Goal: Transaction & Acquisition: Book appointment/travel/reservation

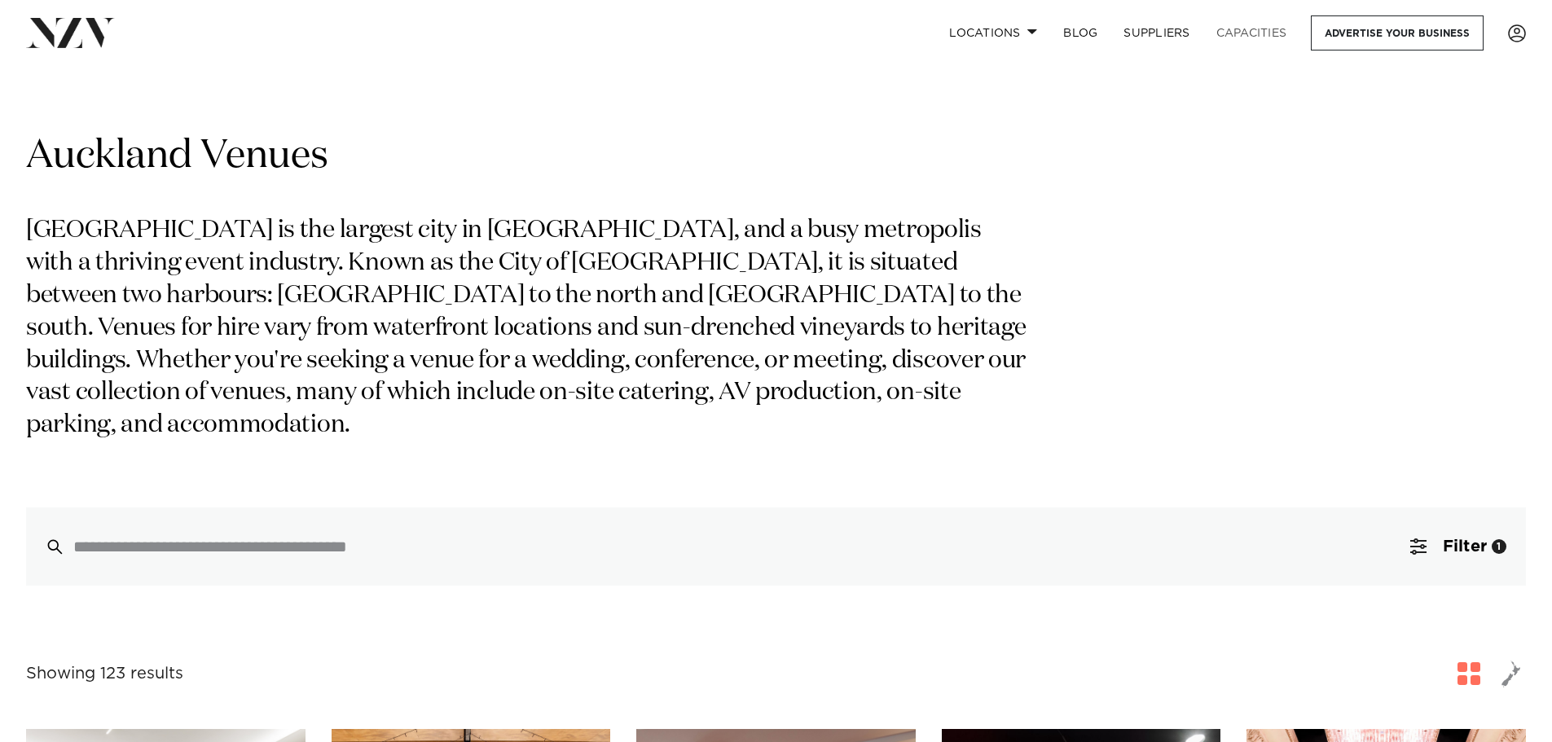
click at [1233, 29] on link "Capacities" at bounding box center [1252, 32] width 97 height 35
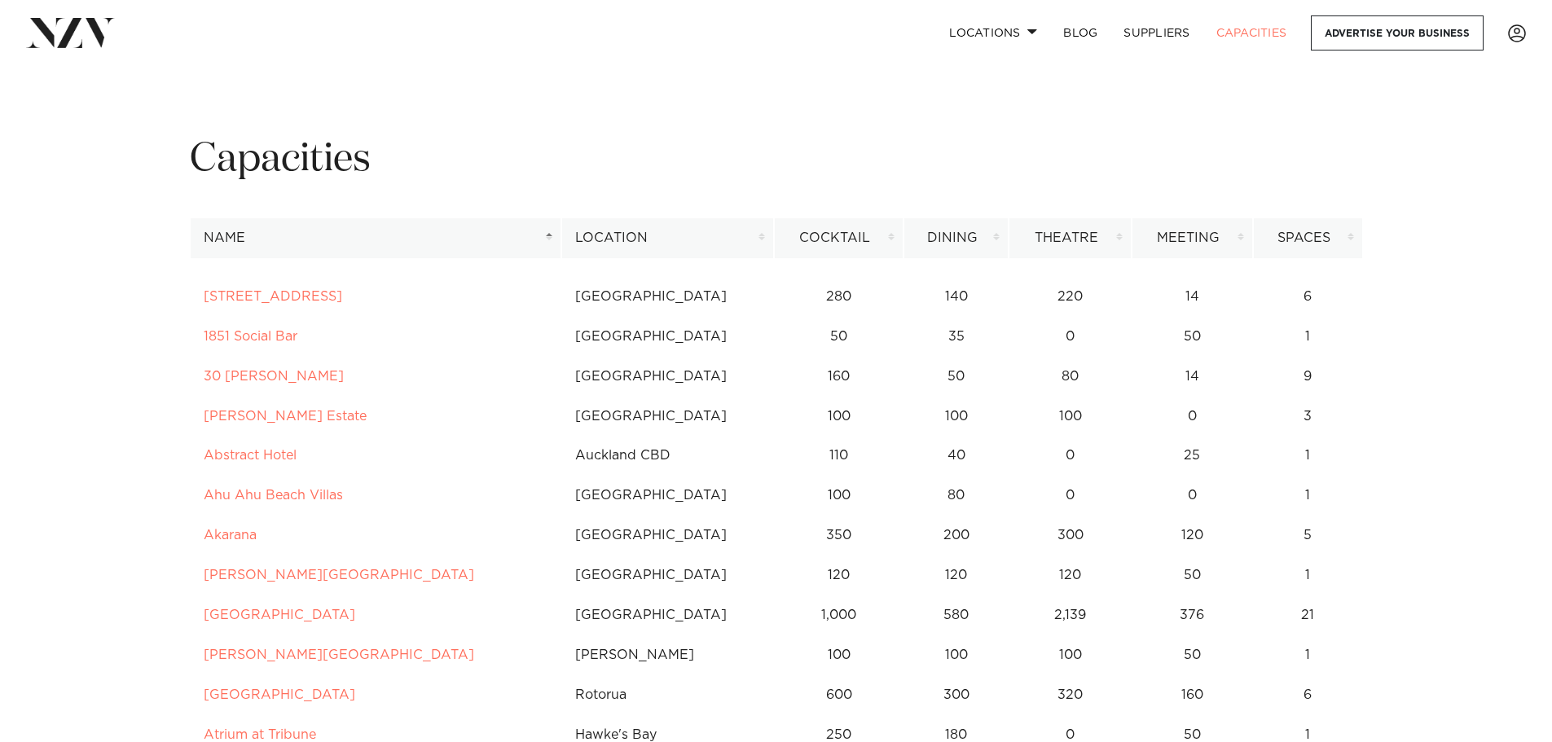
click at [681, 237] on th "Location" at bounding box center [667, 238] width 213 height 40
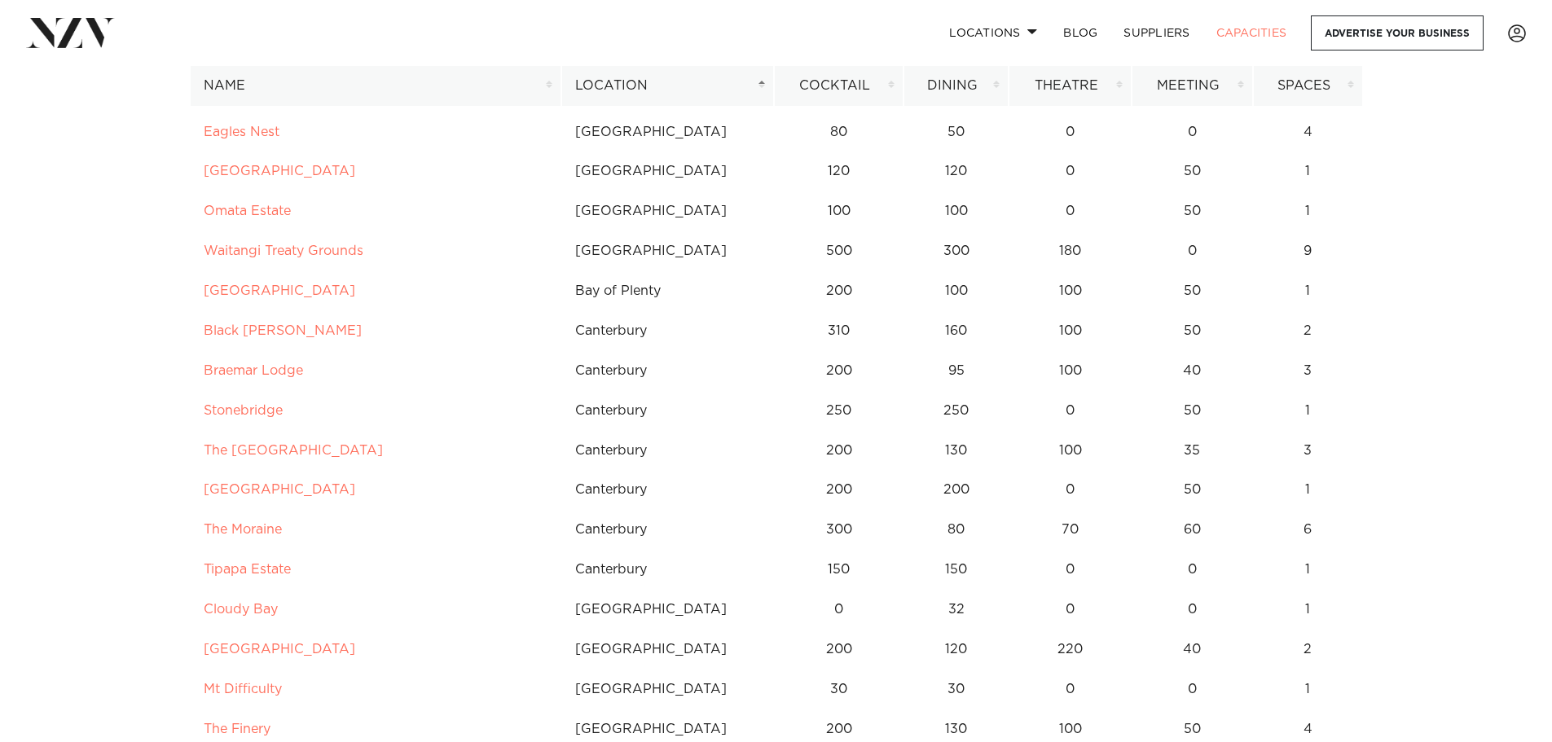
scroll to position [4971, 0]
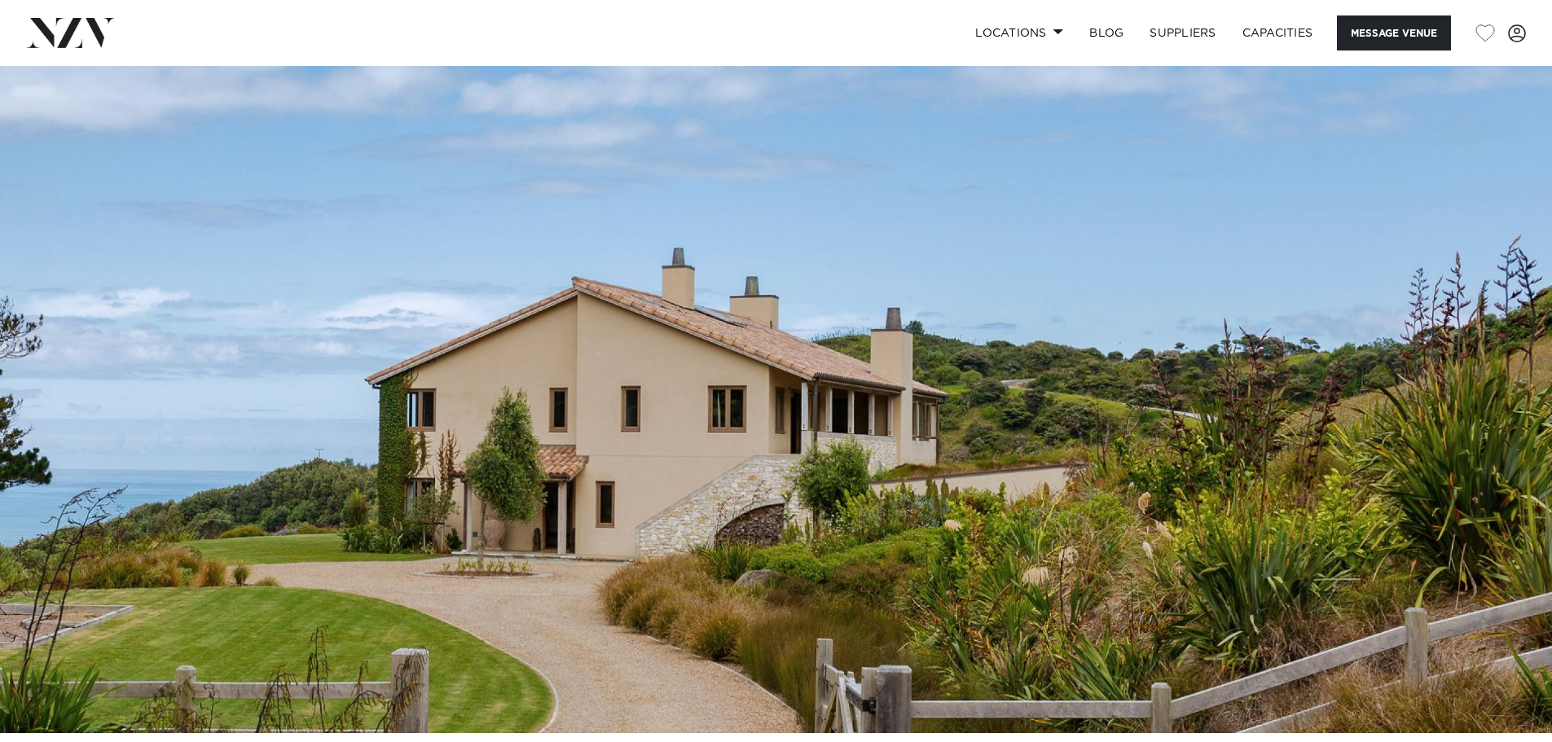
scroll to position [163, 0]
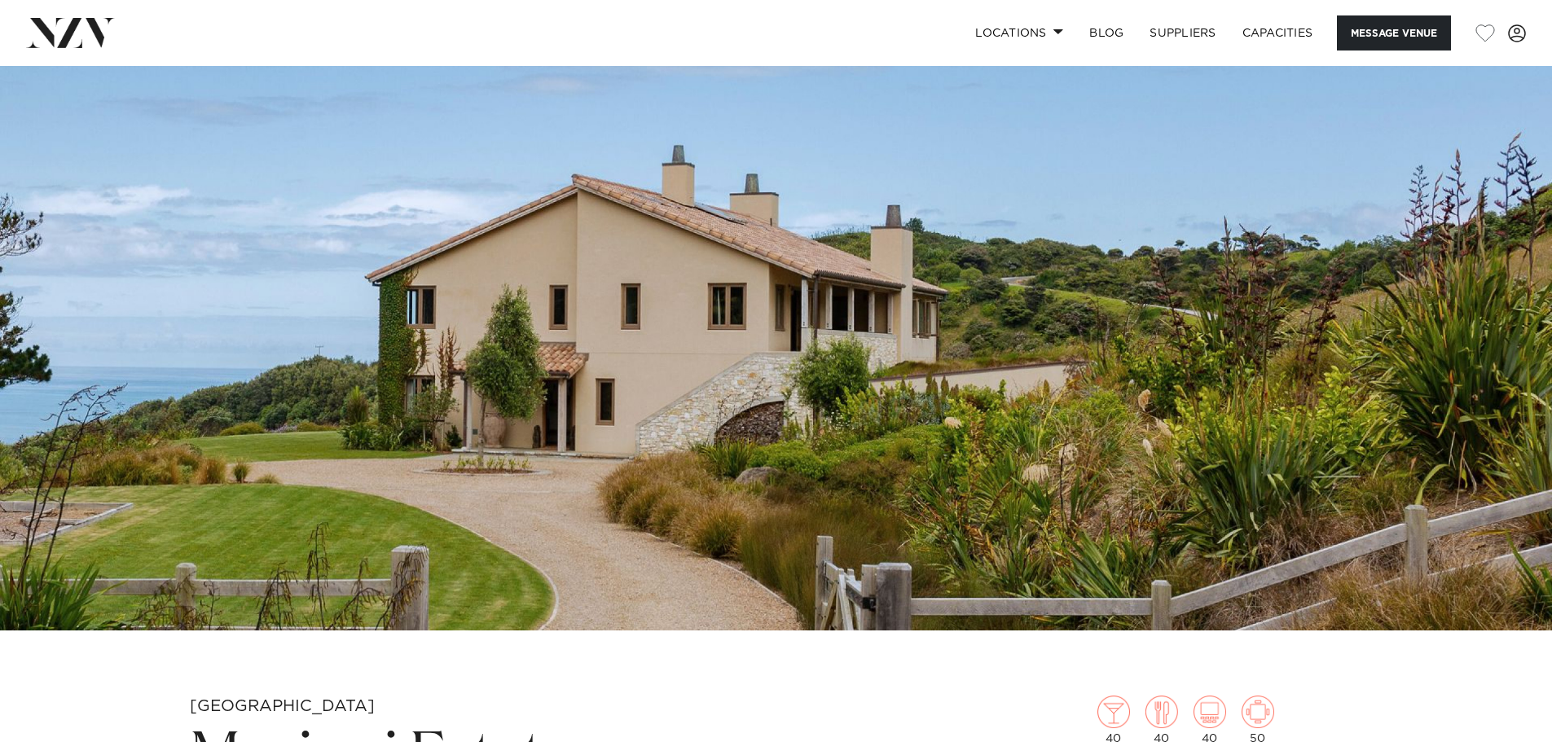
click at [813, 392] on img at bounding box center [776, 267] width 1552 height 728
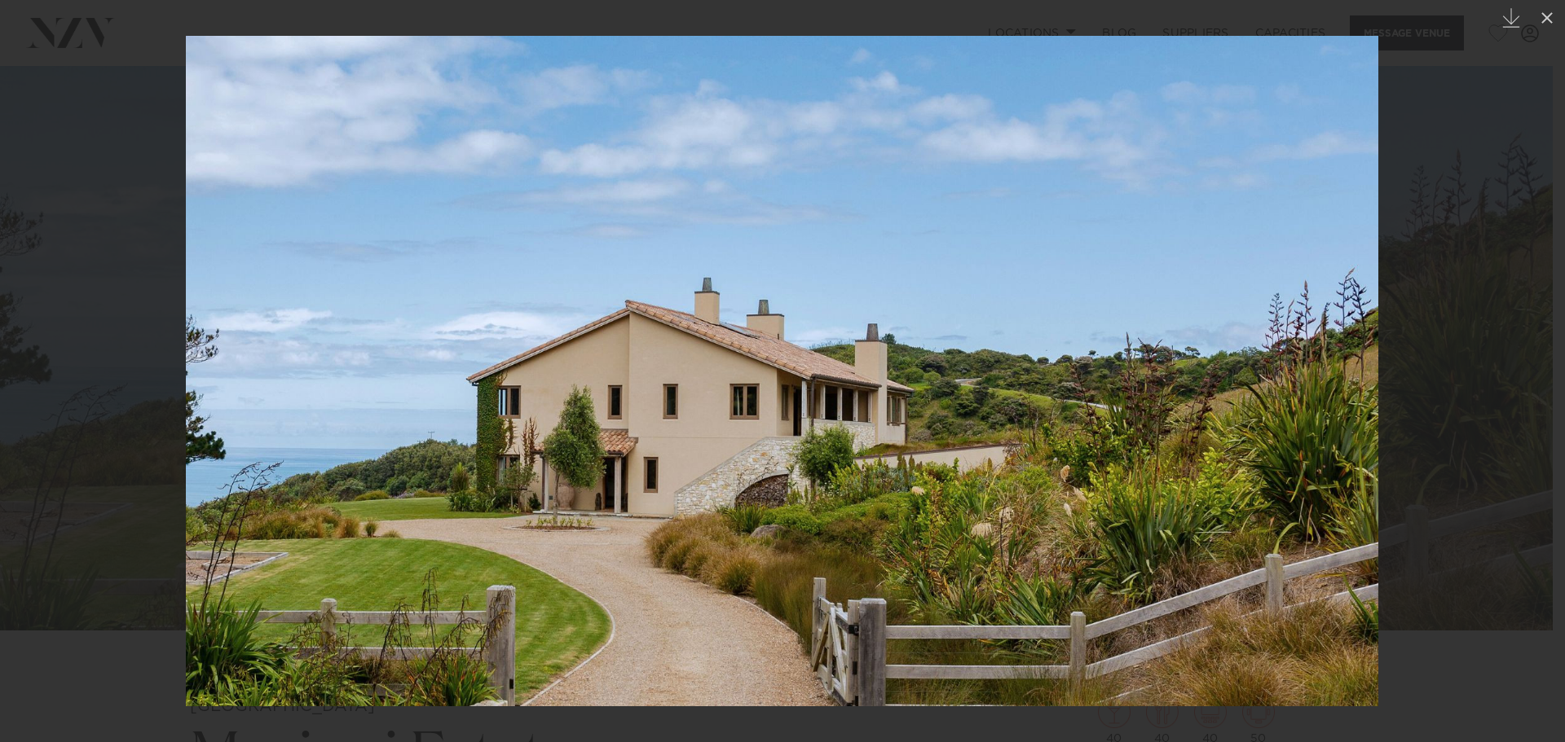
click at [1459, 415] on div at bounding box center [782, 371] width 1565 height 742
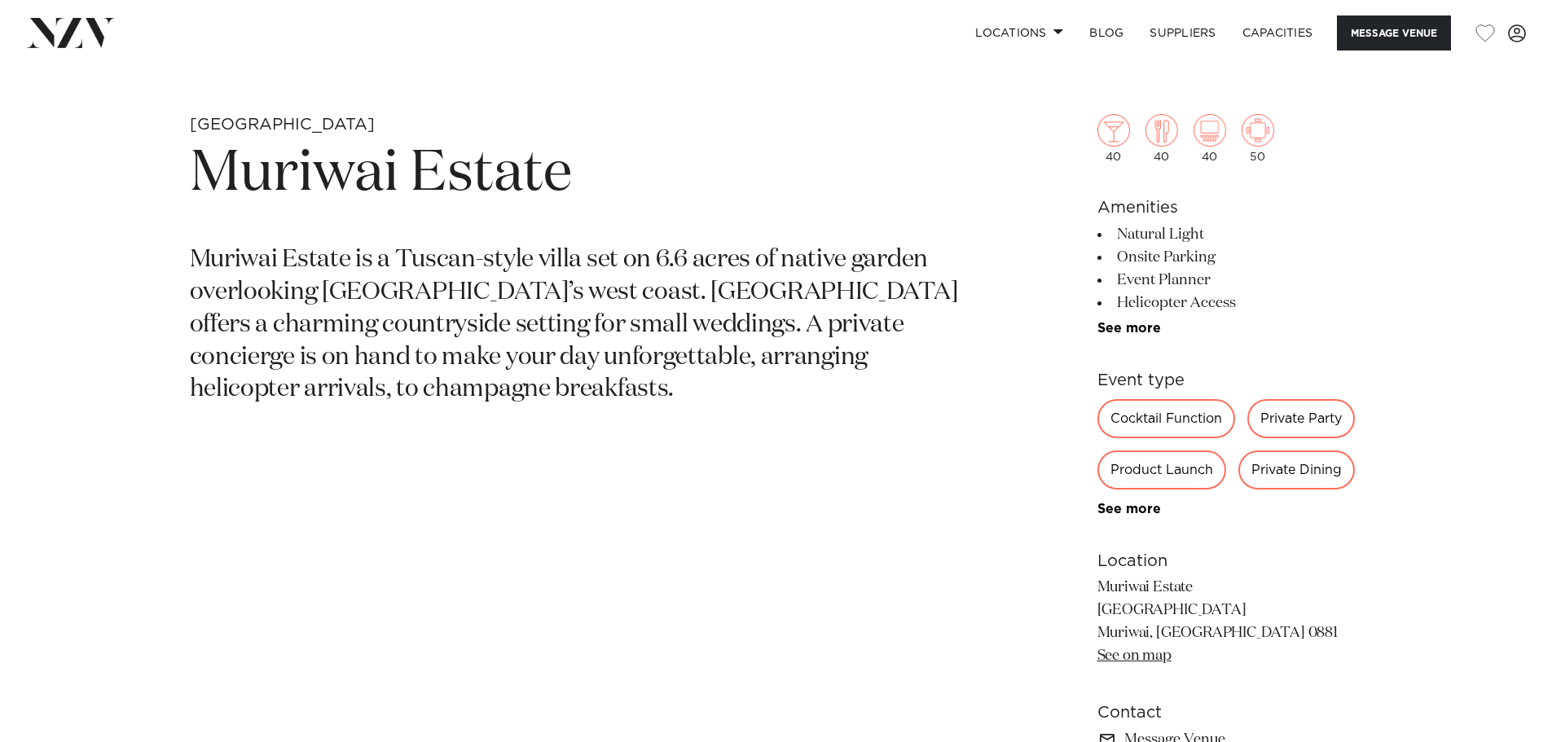
scroll to position [815, 0]
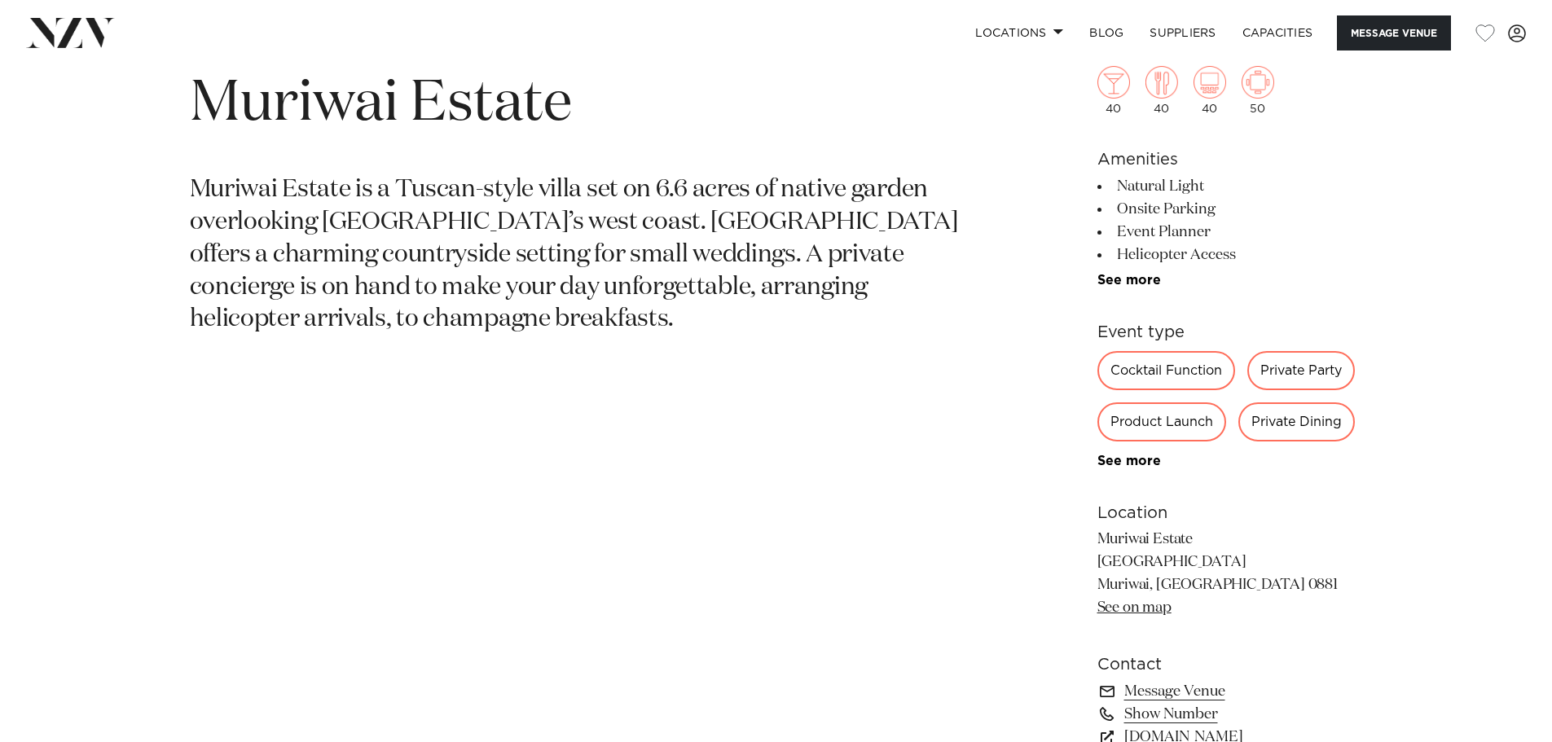
click at [1292, 369] on div "Private Party" at bounding box center [1302, 370] width 108 height 39
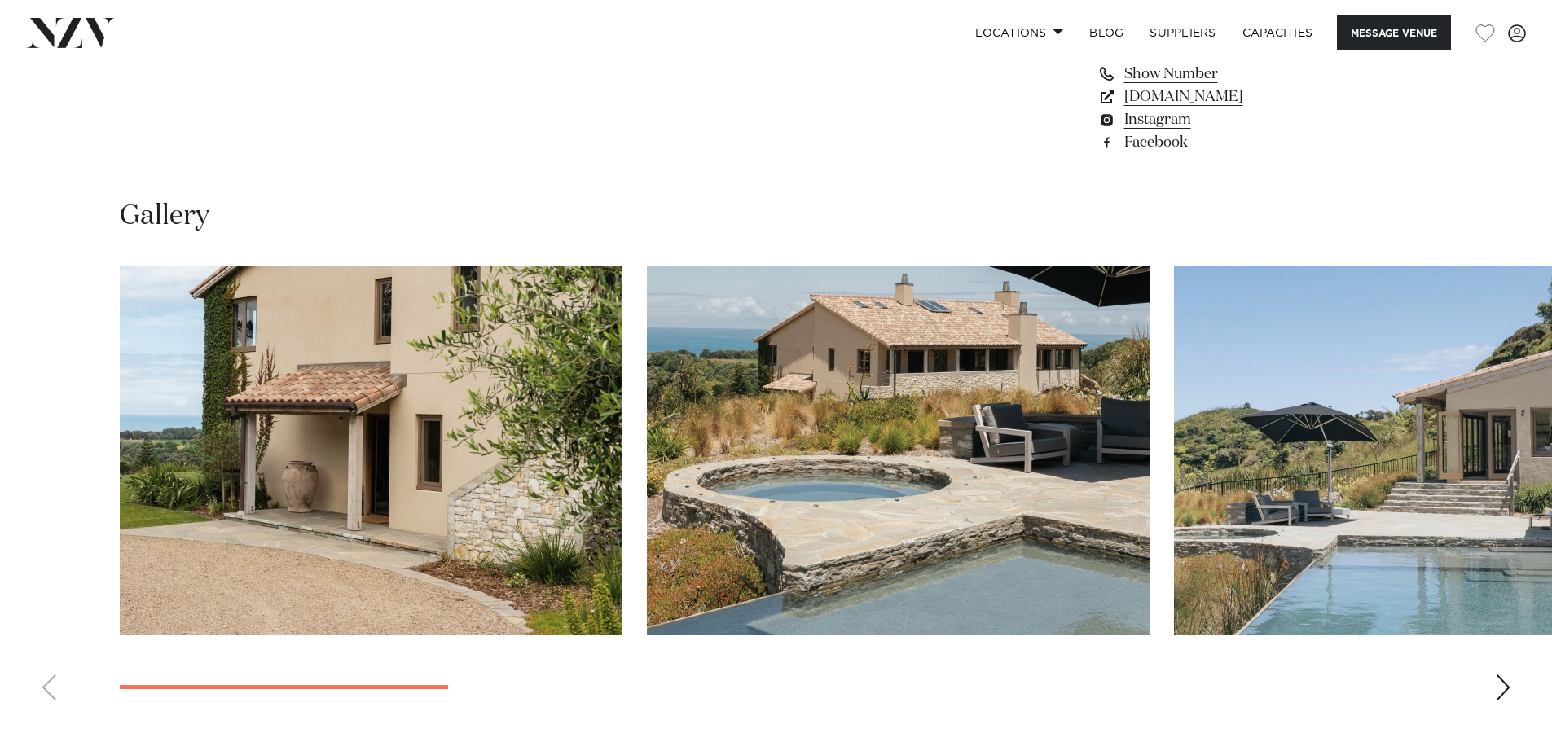
scroll to position [1467, 0]
click at [398, 428] on img "1 / 10" at bounding box center [371, 450] width 503 height 369
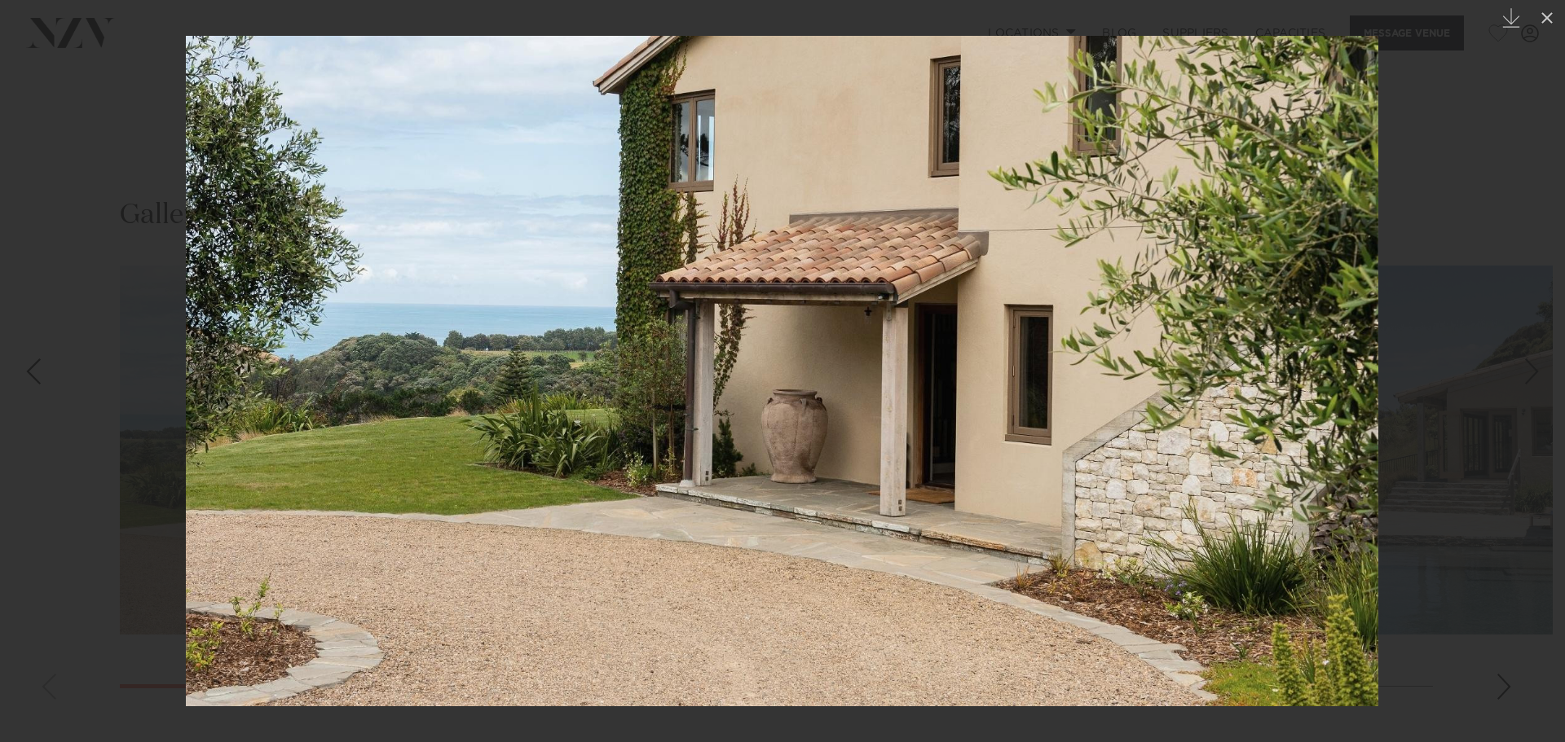
click at [1521, 363] on div "Next slide" at bounding box center [1532, 371] width 22 height 31
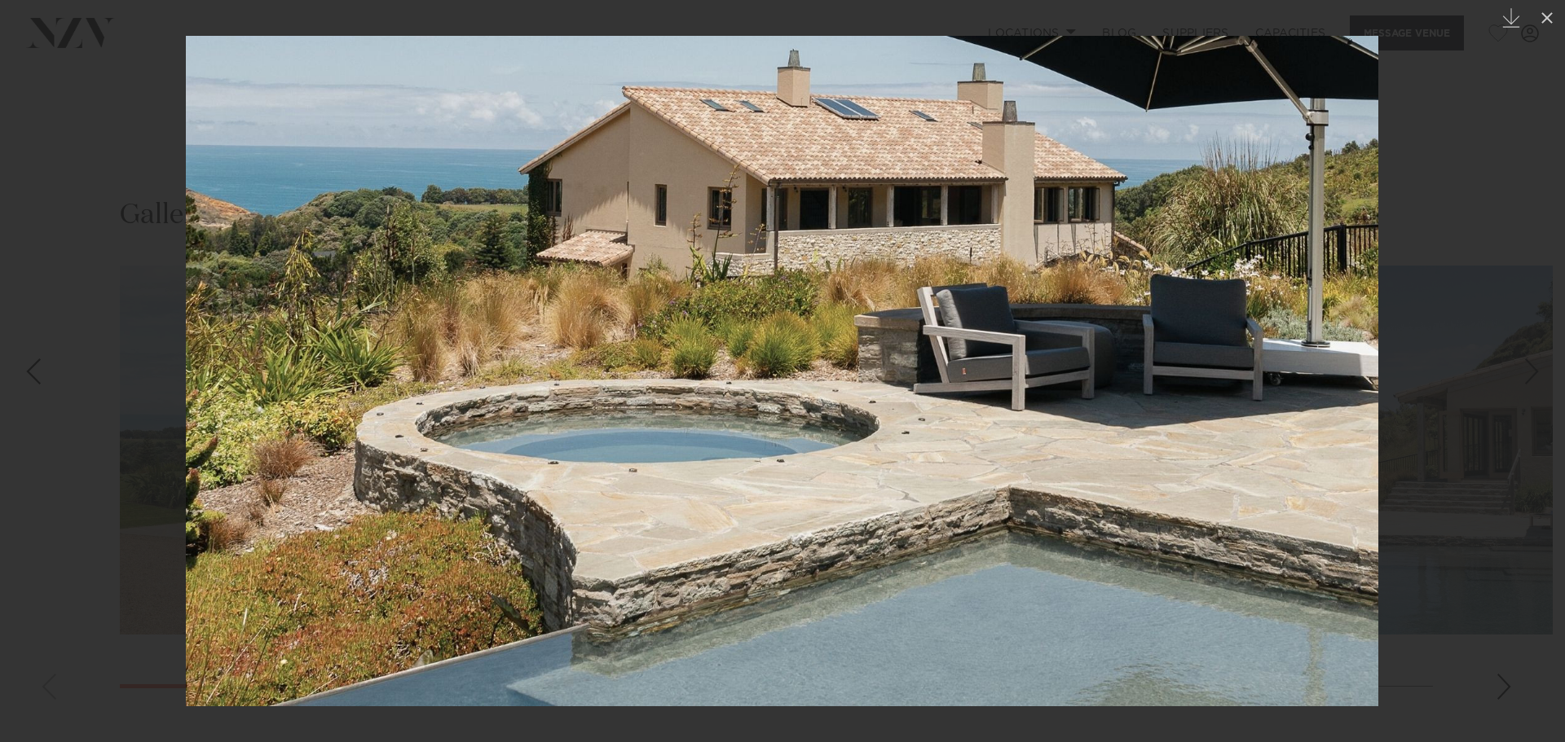
click at [1521, 363] on div "Next slide" at bounding box center [1532, 371] width 22 height 31
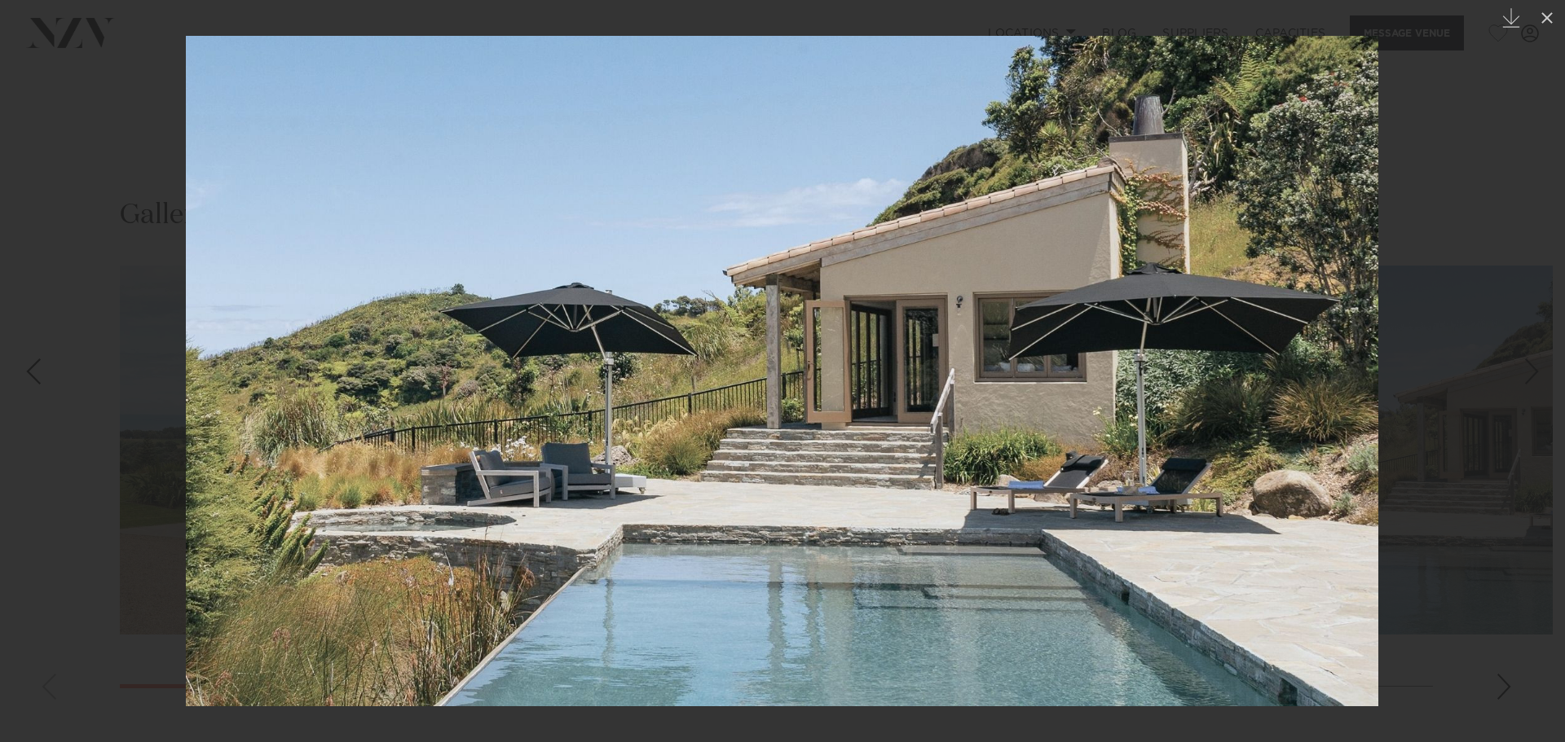
click at [1519, 363] on link at bounding box center [1536, 371] width 57 height 81
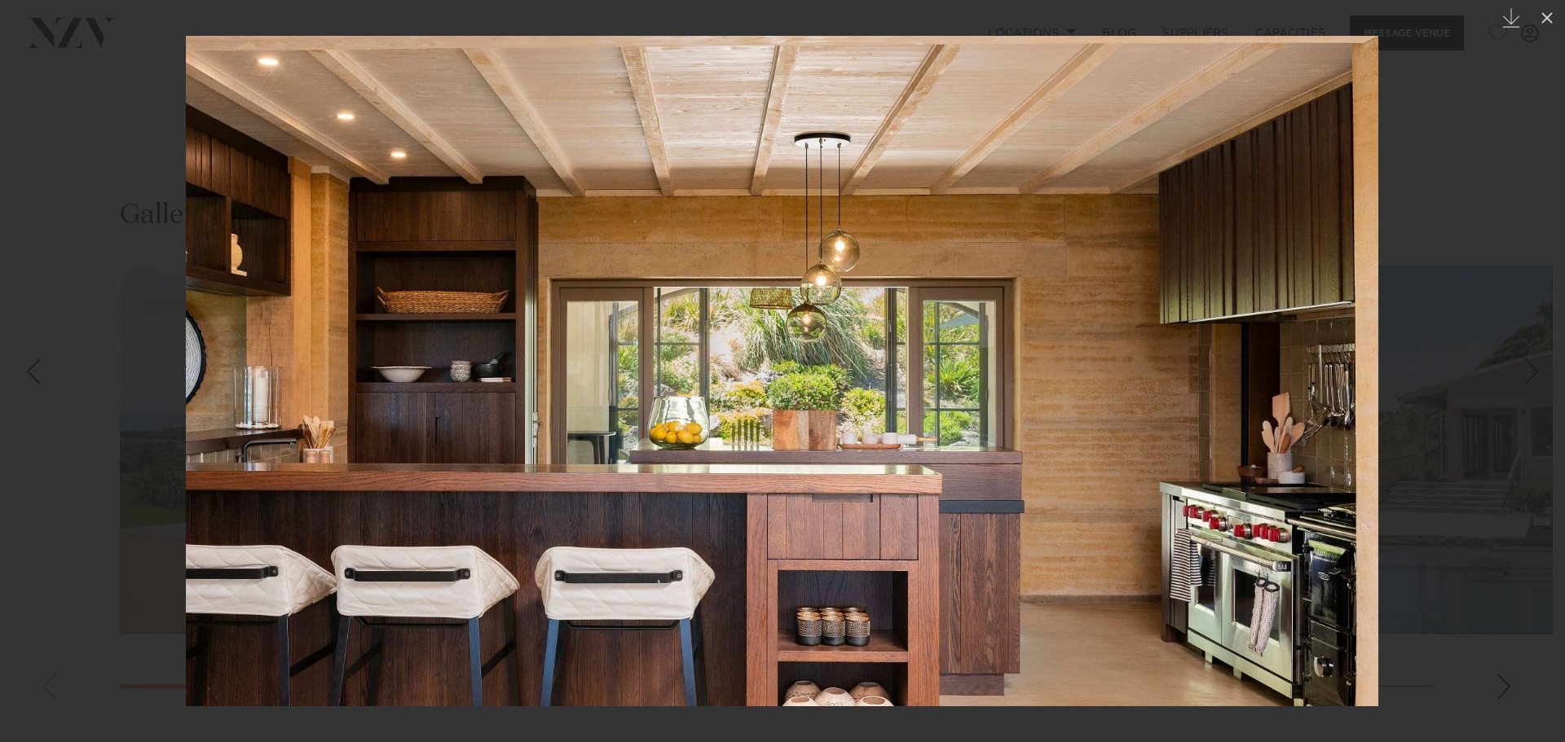
click at [1519, 363] on link at bounding box center [1536, 371] width 57 height 81
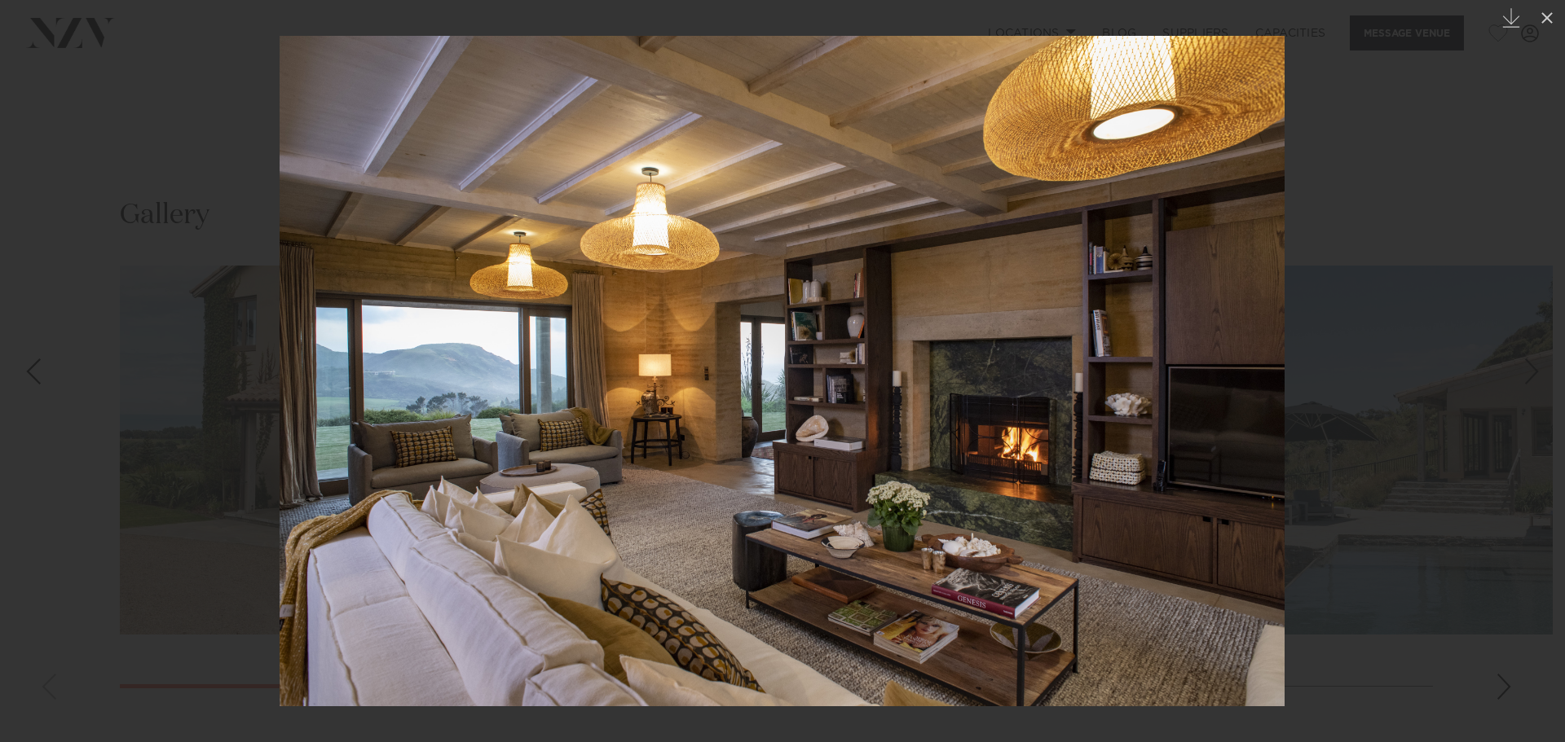
click at [1519, 363] on link at bounding box center [1536, 371] width 57 height 81
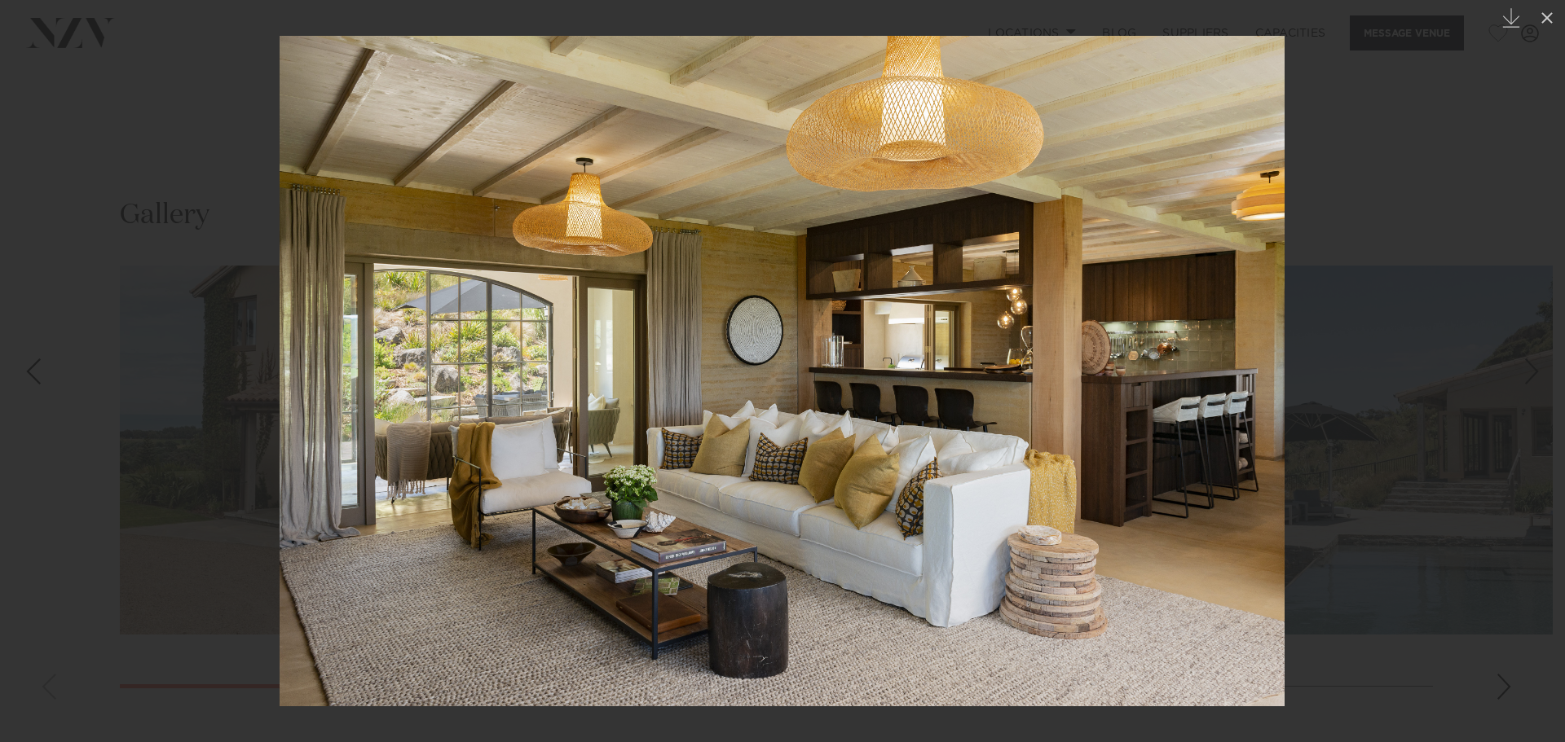
click at [1519, 363] on link at bounding box center [1536, 371] width 57 height 81
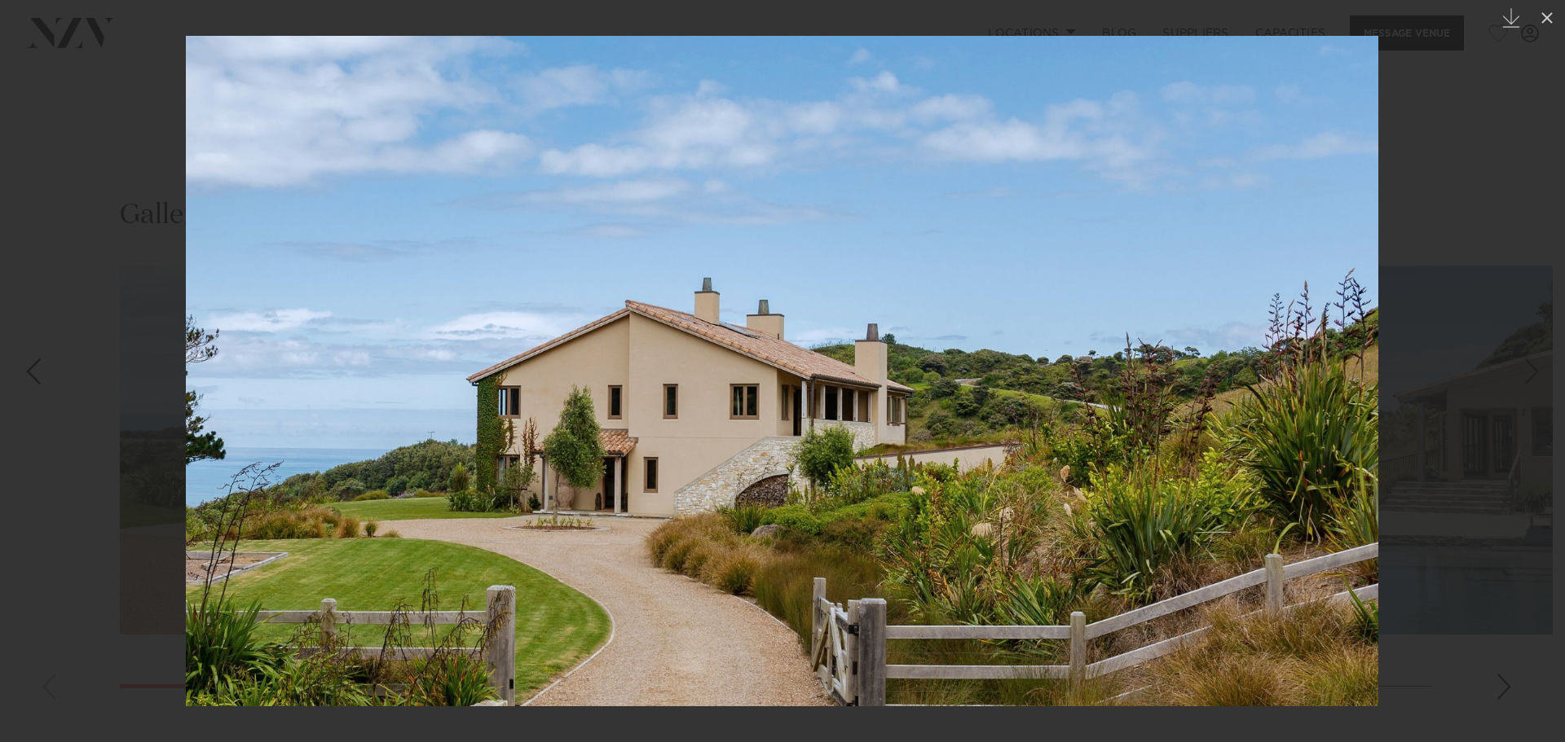
click at [1519, 363] on link at bounding box center [1536, 371] width 57 height 81
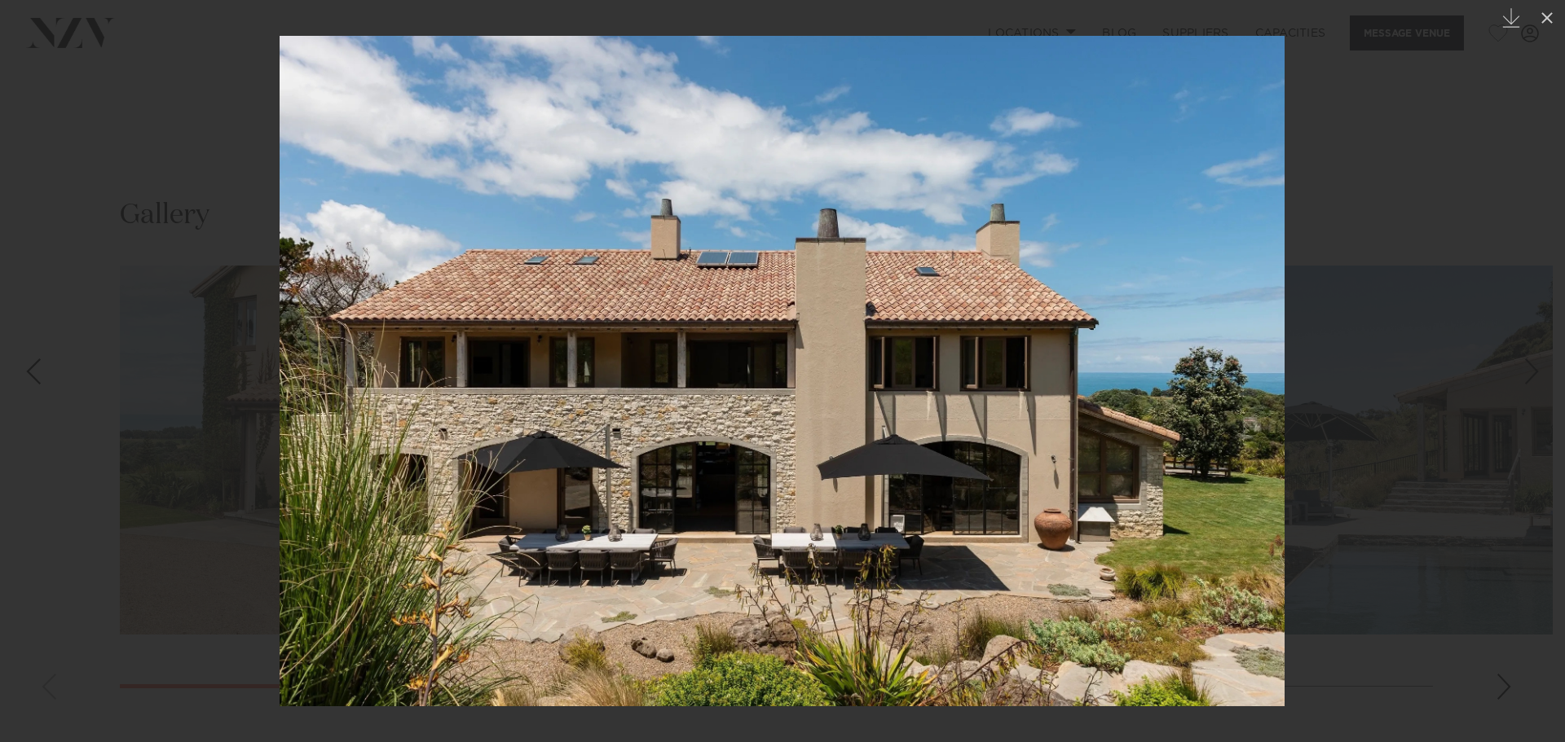
click at [1505, 316] on div at bounding box center [782, 371] width 1565 height 742
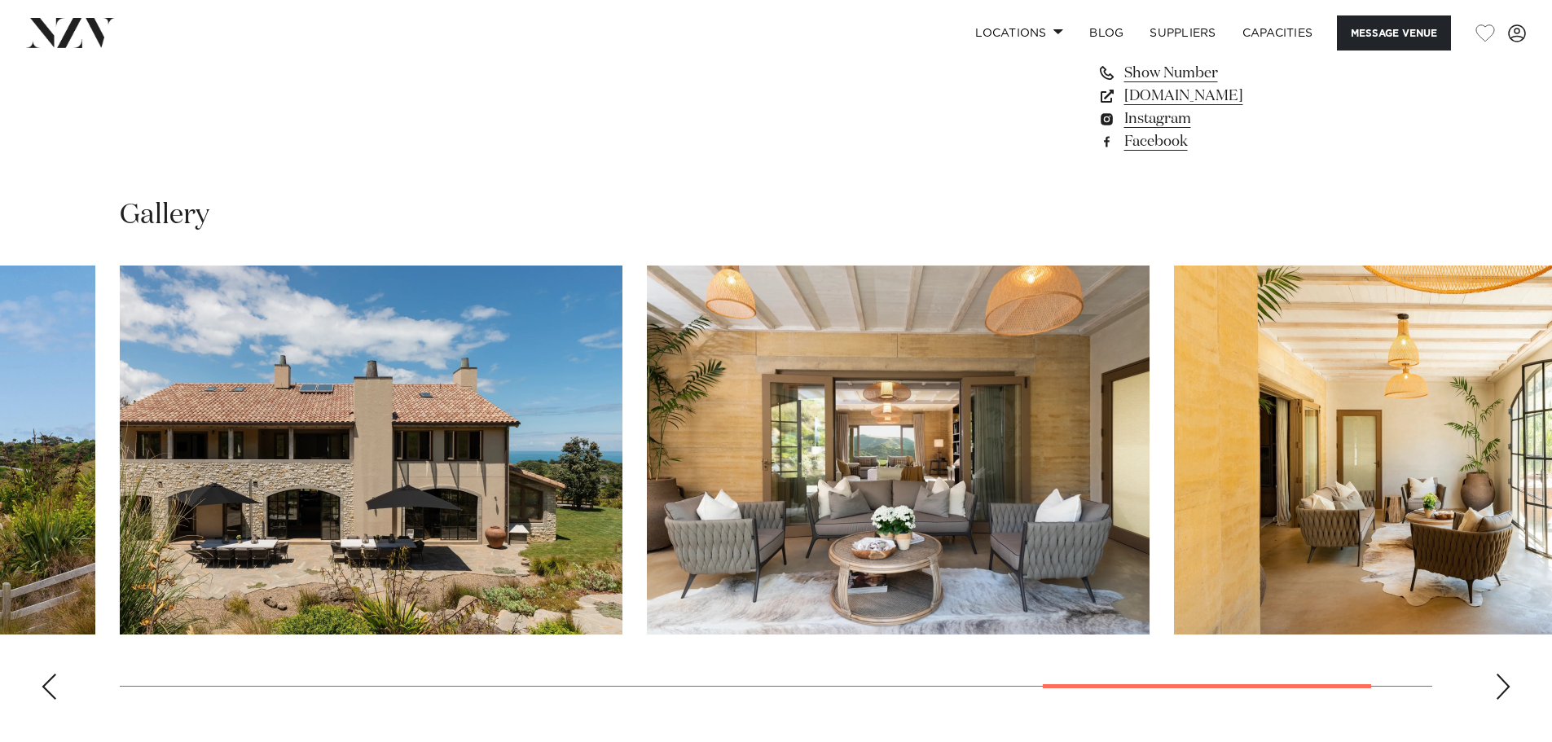
click at [345, 434] on img "8 / 10" at bounding box center [371, 450] width 503 height 369
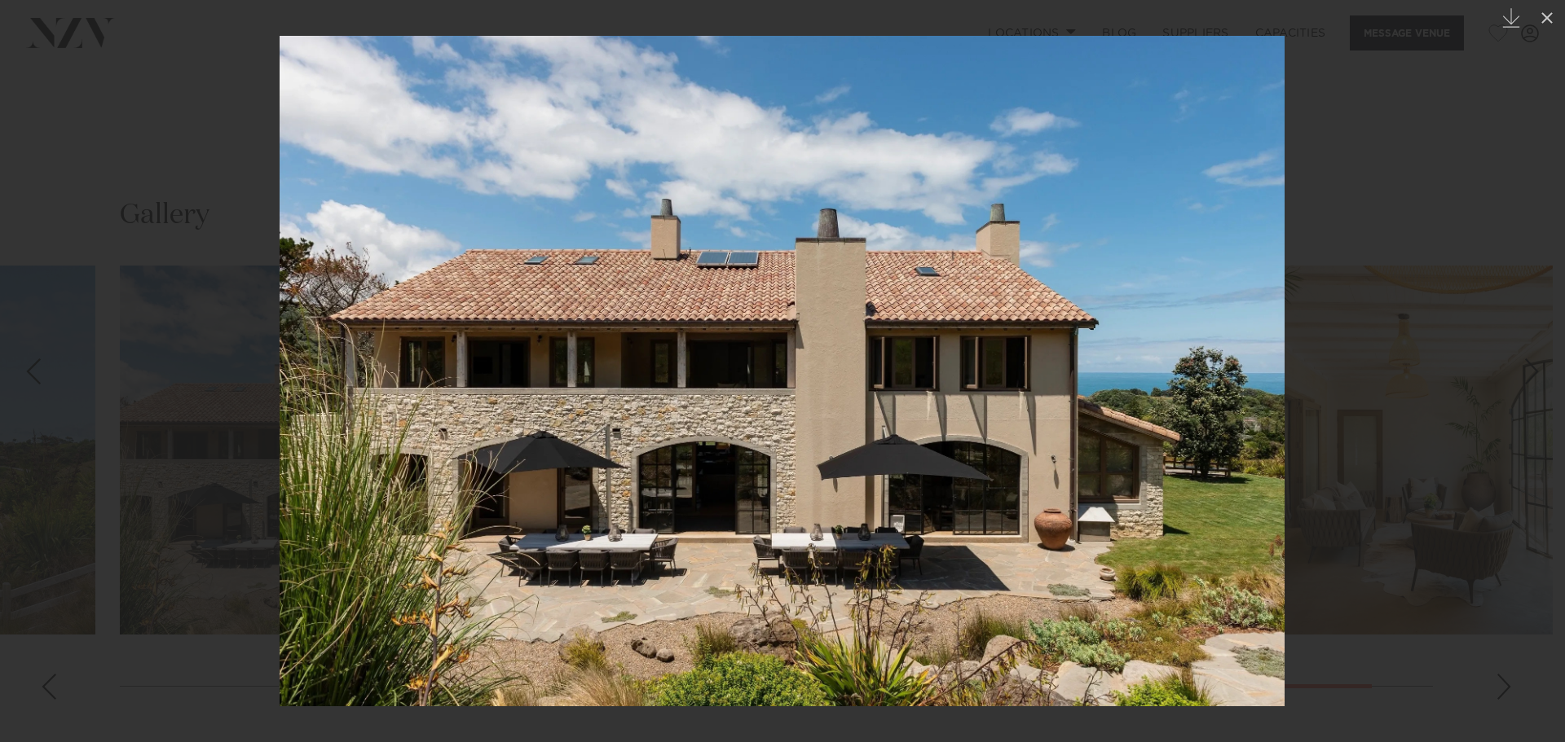
click at [84, 460] on div at bounding box center [782, 371] width 1565 height 742
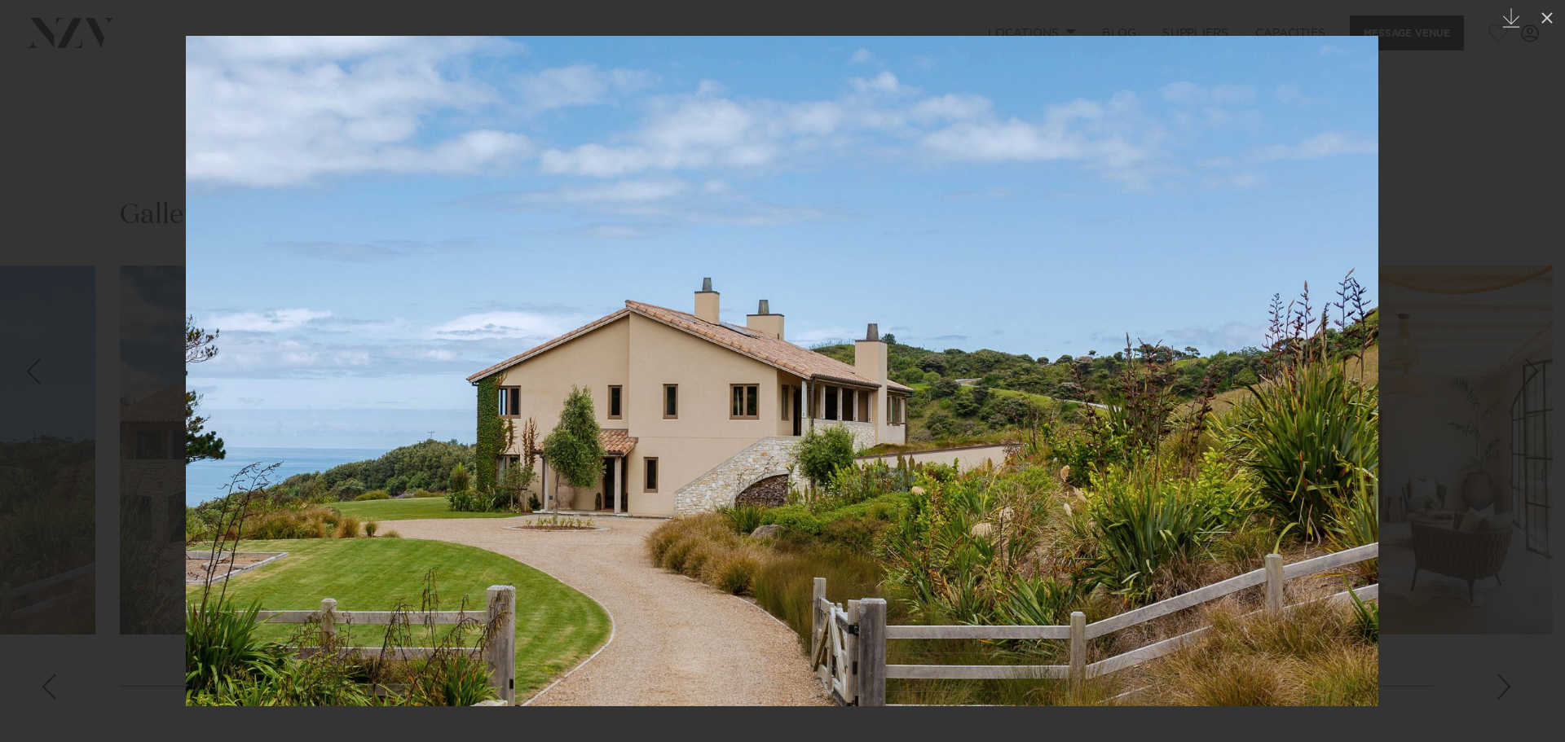
click at [1363, 425] on img at bounding box center [782, 371] width 1192 height 671
click at [1420, 413] on div at bounding box center [782, 371] width 1565 height 742
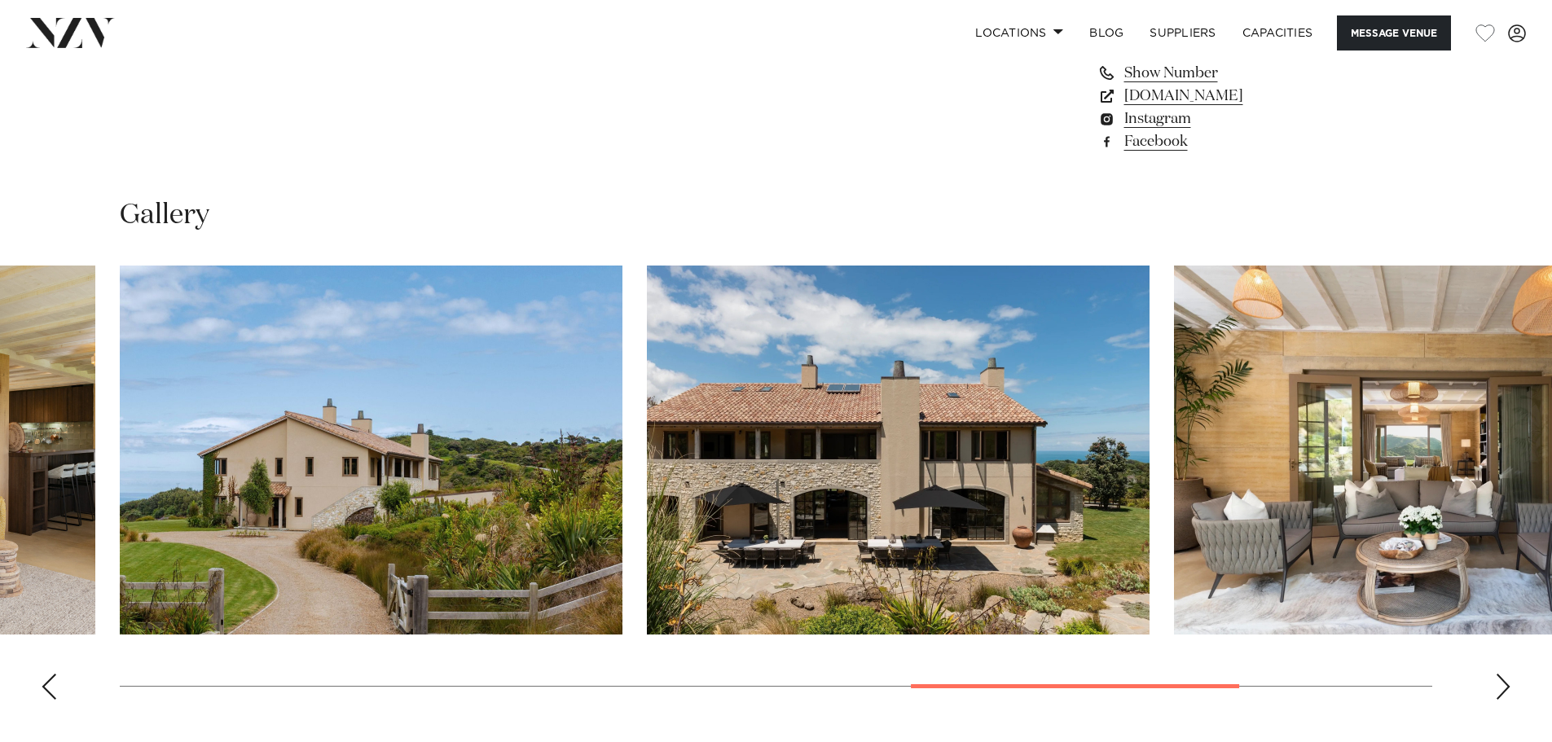
click at [1415, 450] on img "9 / 10" at bounding box center [1425, 450] width 503 height 369
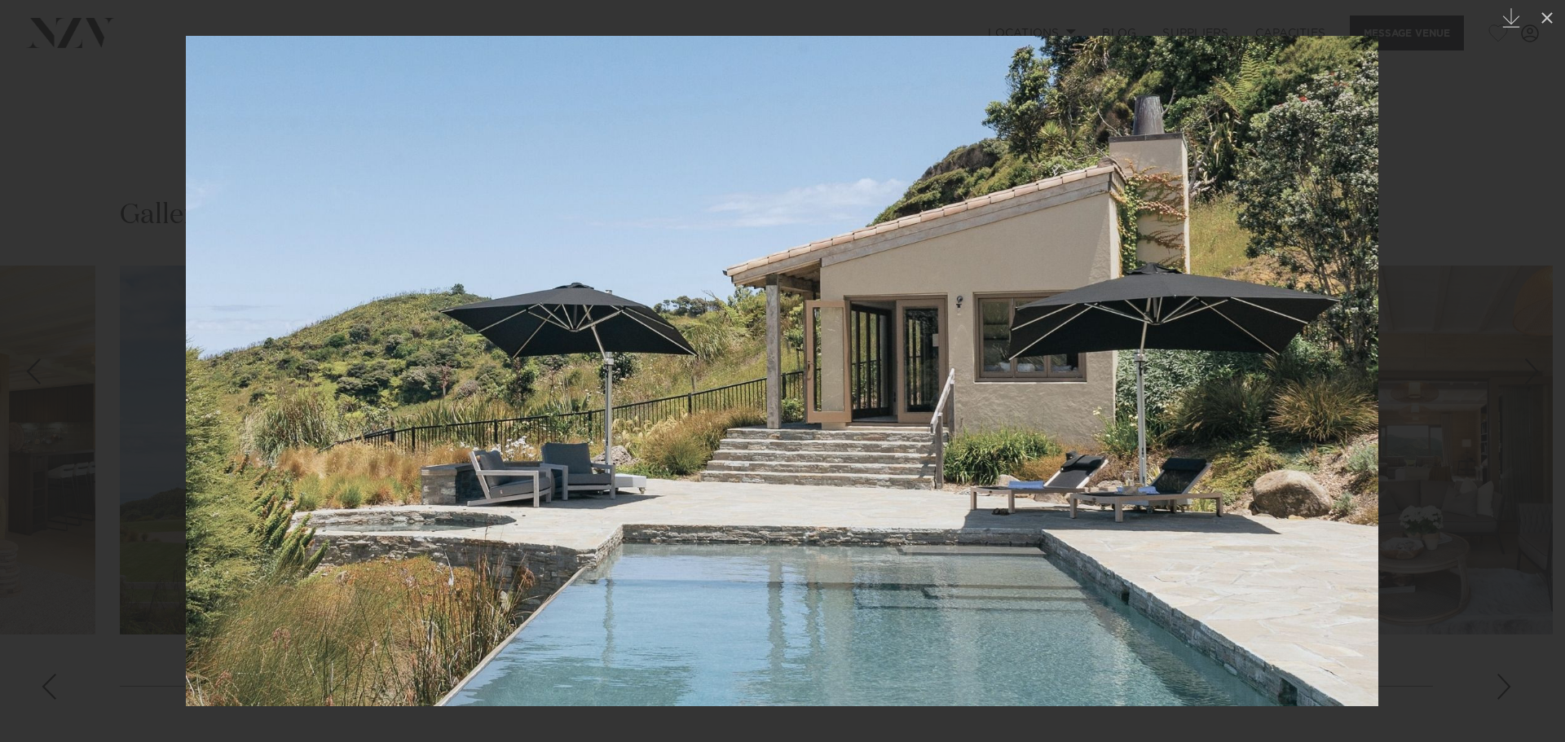
click at [1489, 389] on div at bounding box center [782, 371] width 1565 height 742
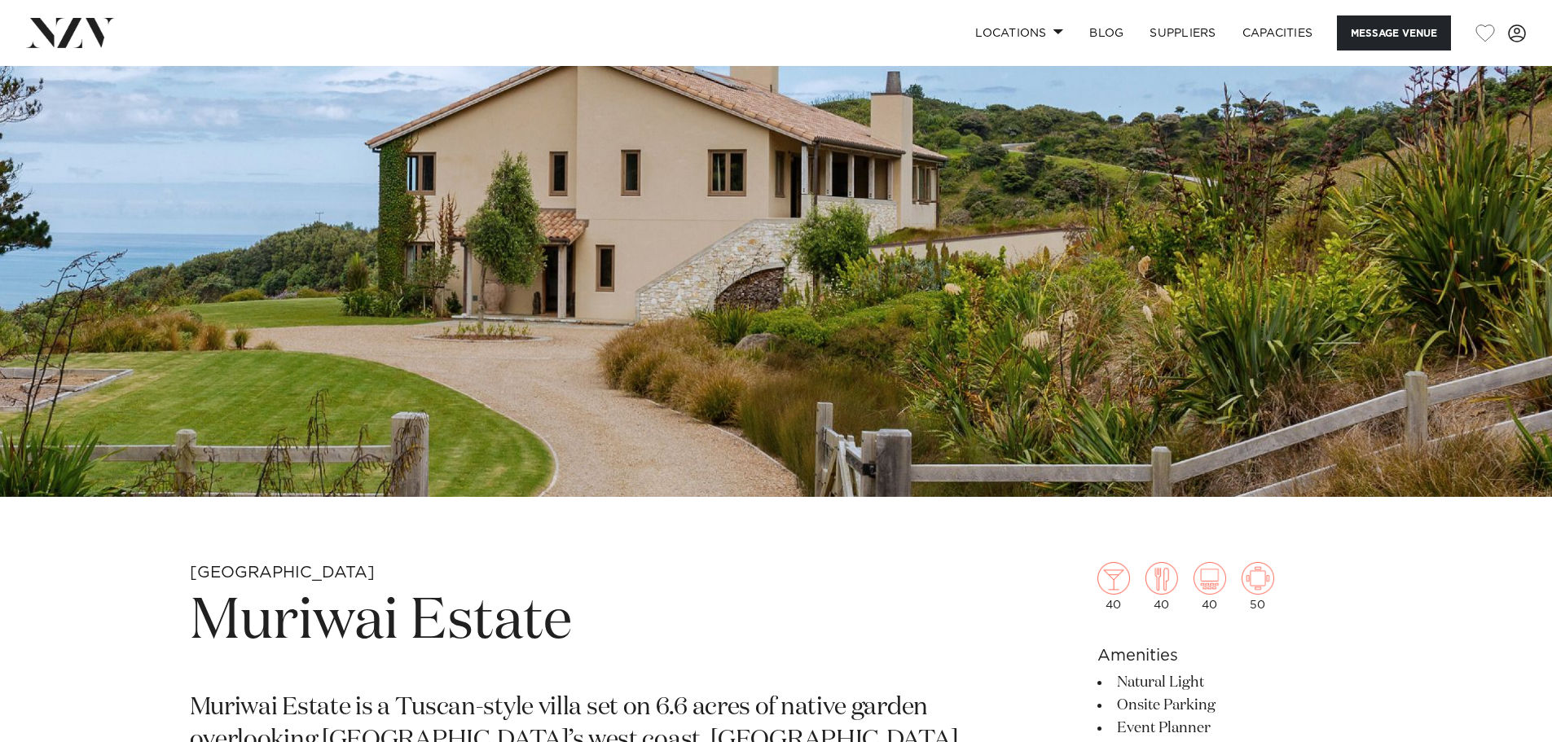
scroll to position [623, 0]
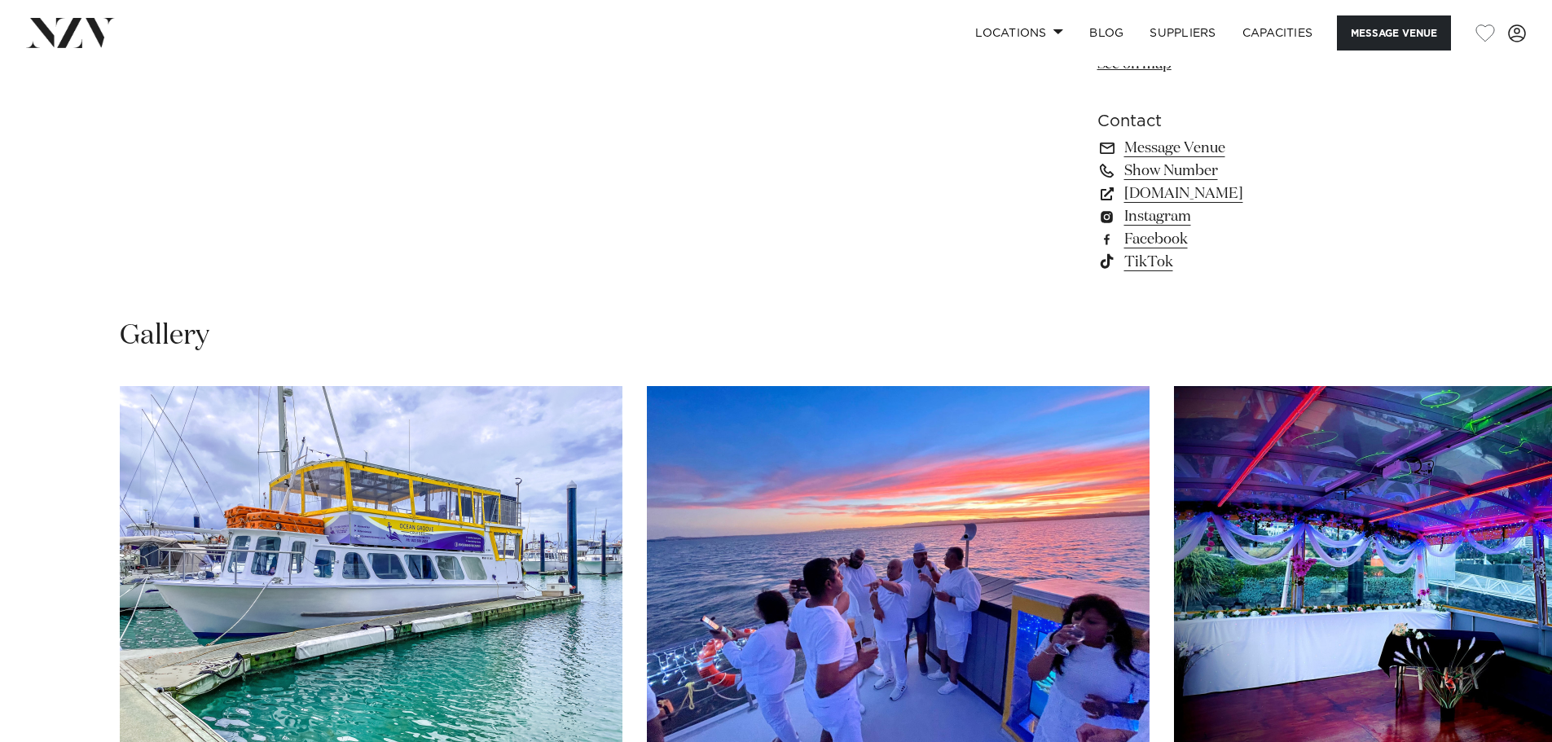
scroll to position [1548, 0]
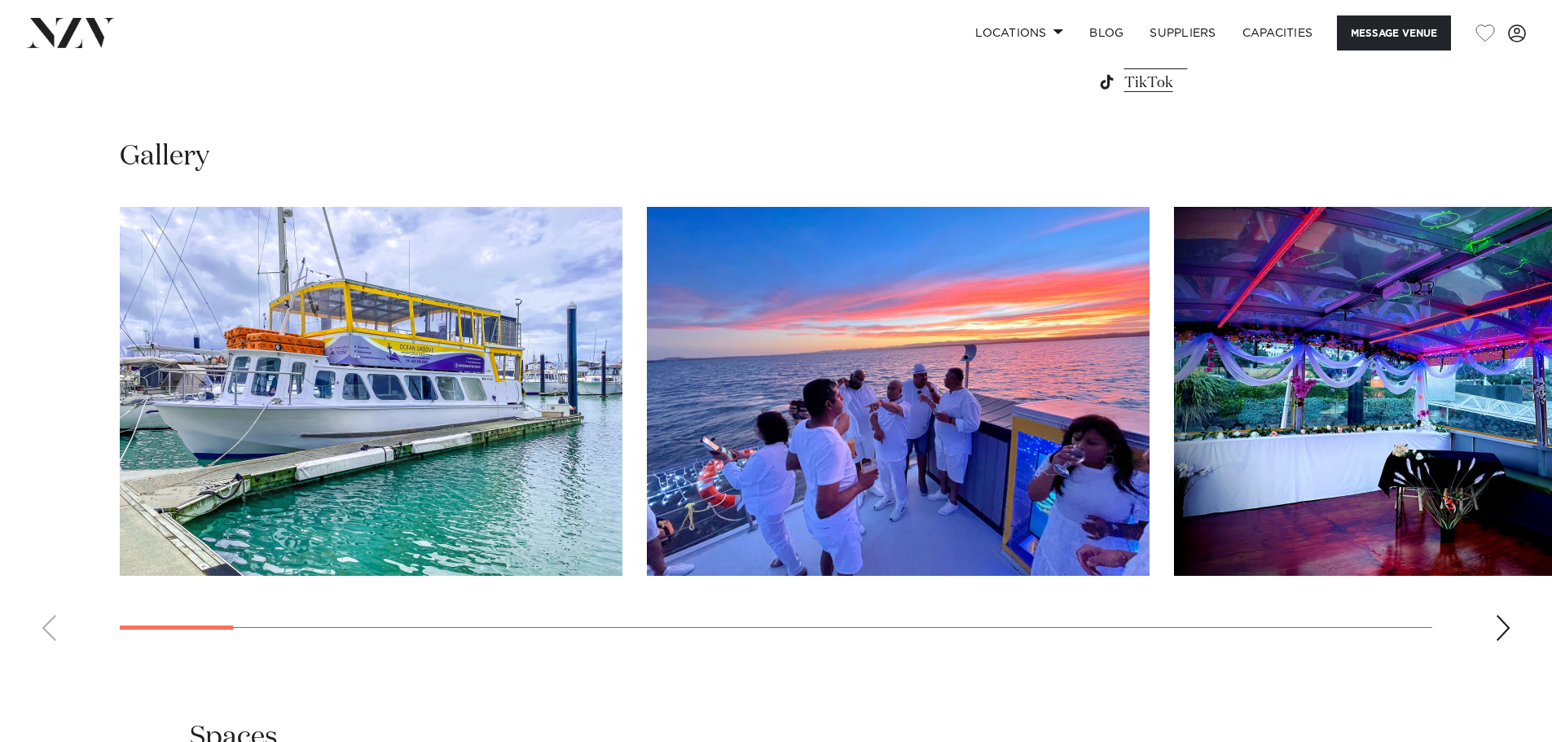
click at [322, 390] on img "1 / 29" at bounding box center [371, 391] width 503 height 369
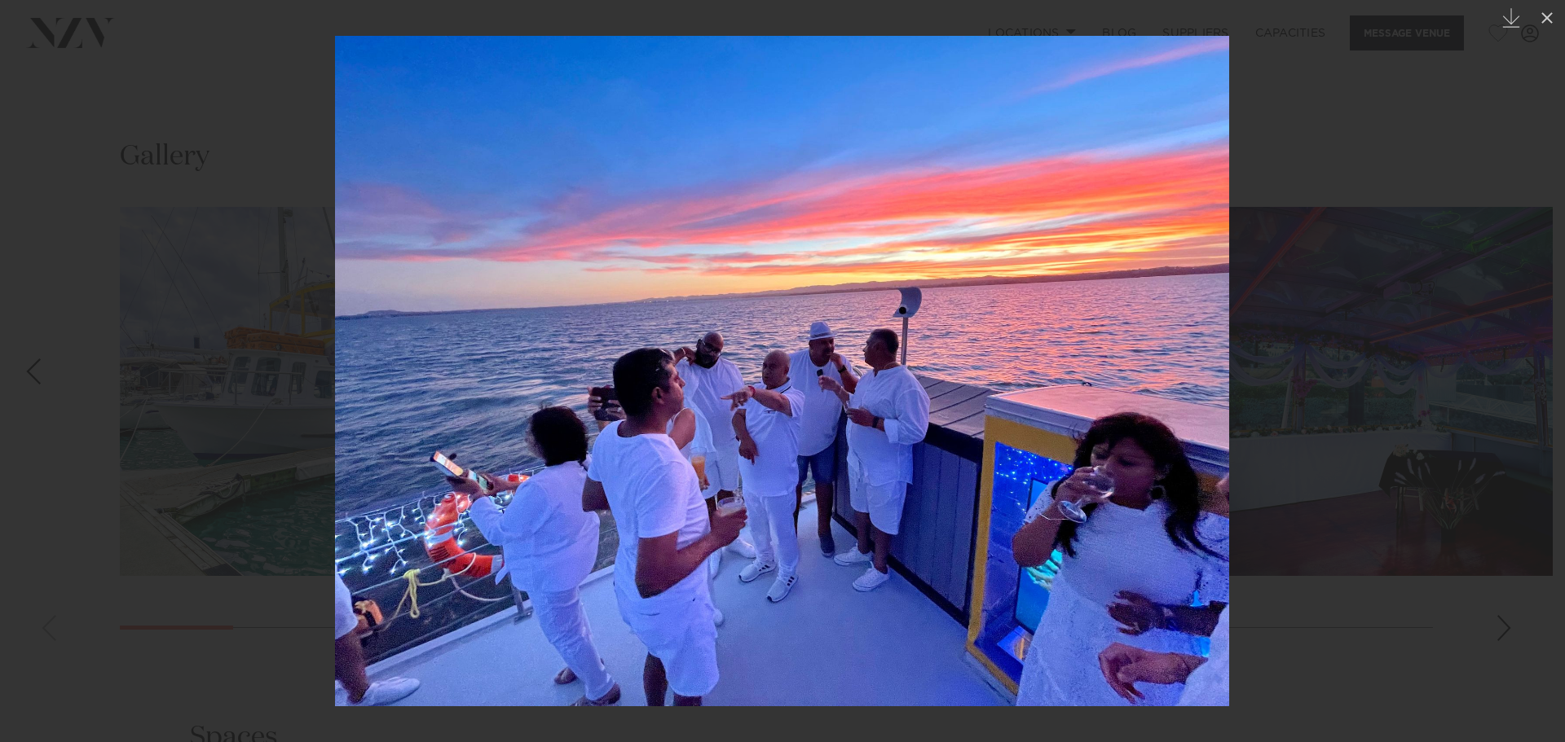
click at [1473, 253] on div at bounding box center [782, 371] width 1565 height 742
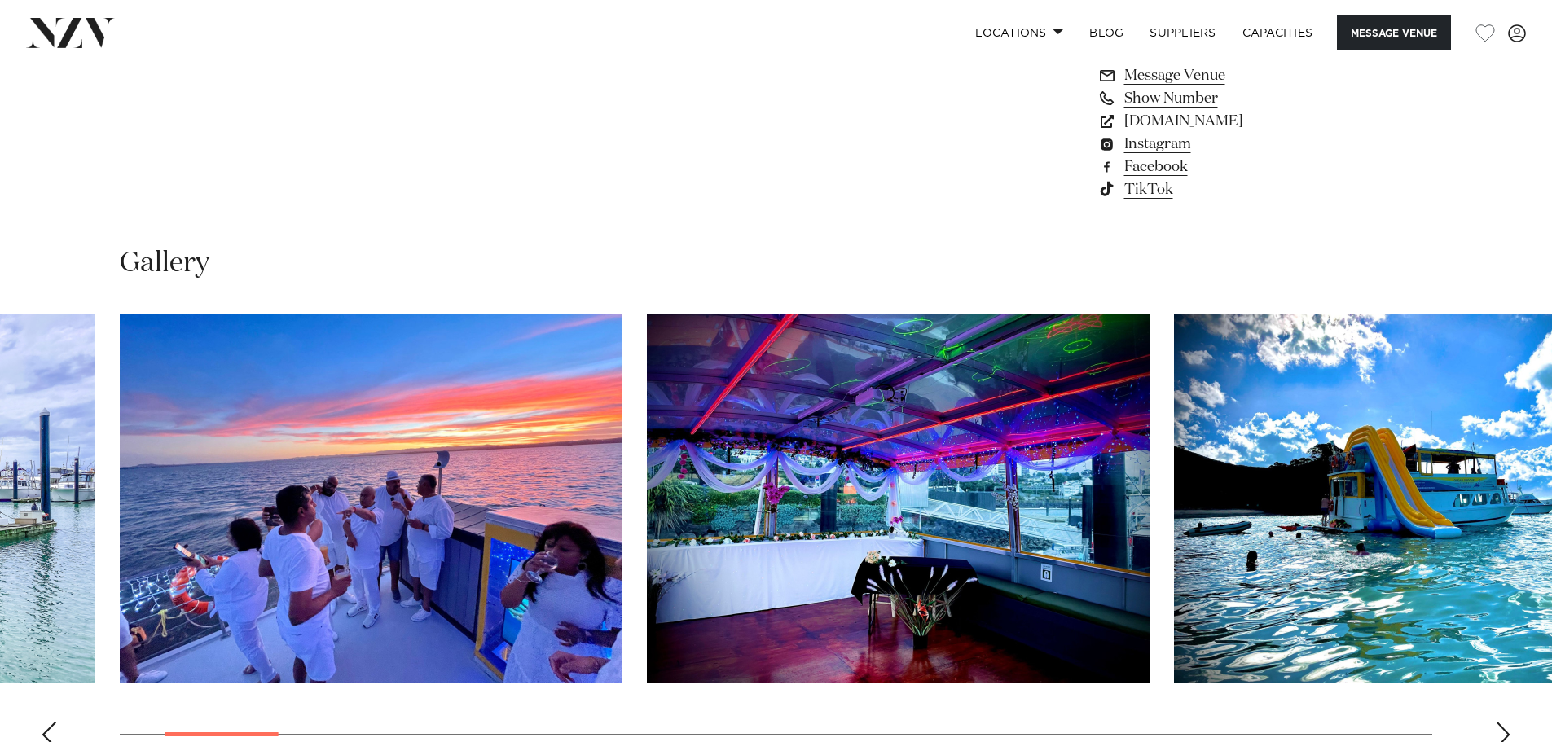
scroll to position [1222, 0]
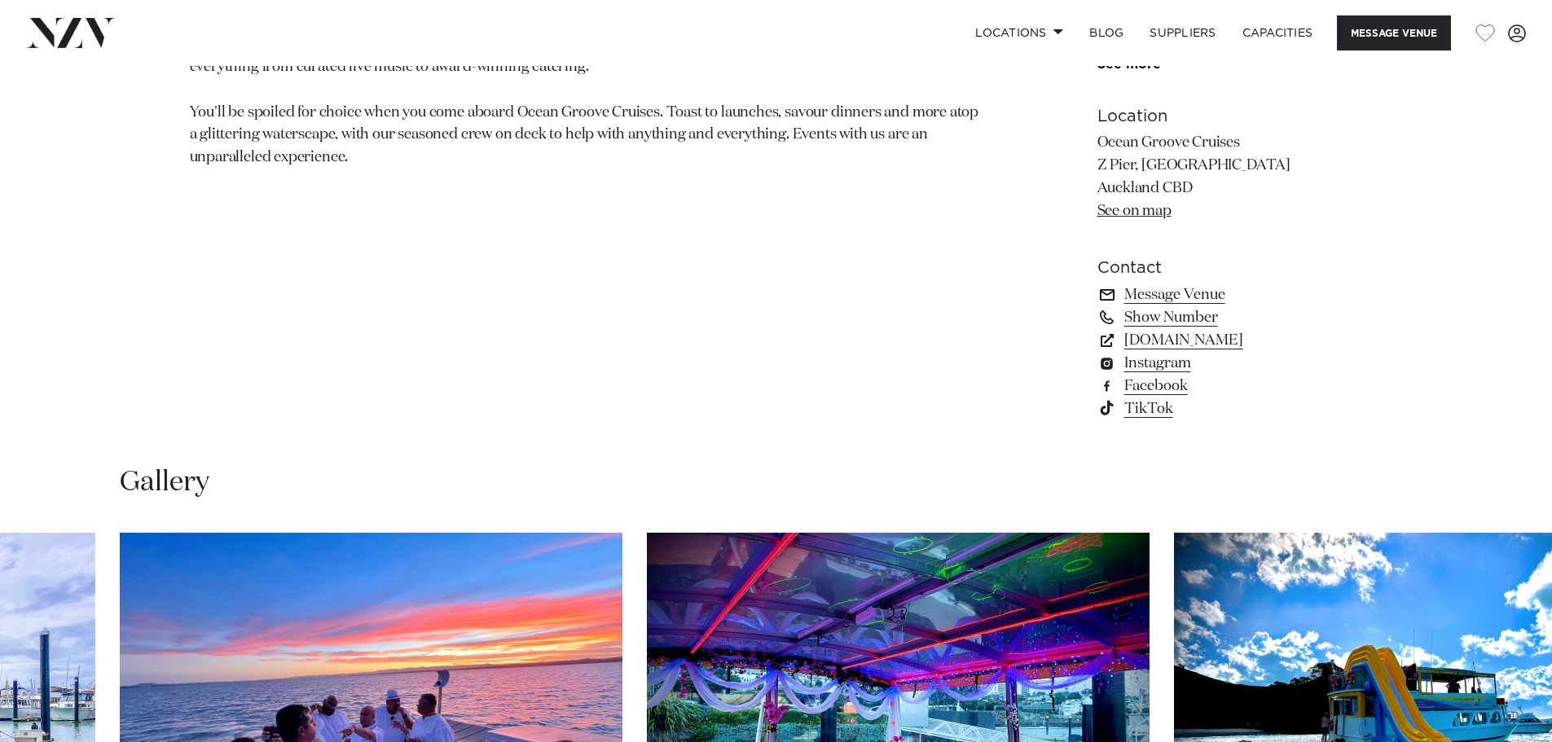
click at [1157, 306] on link "Message Venue" at bounding box center [1231, 295] width 266 height 23
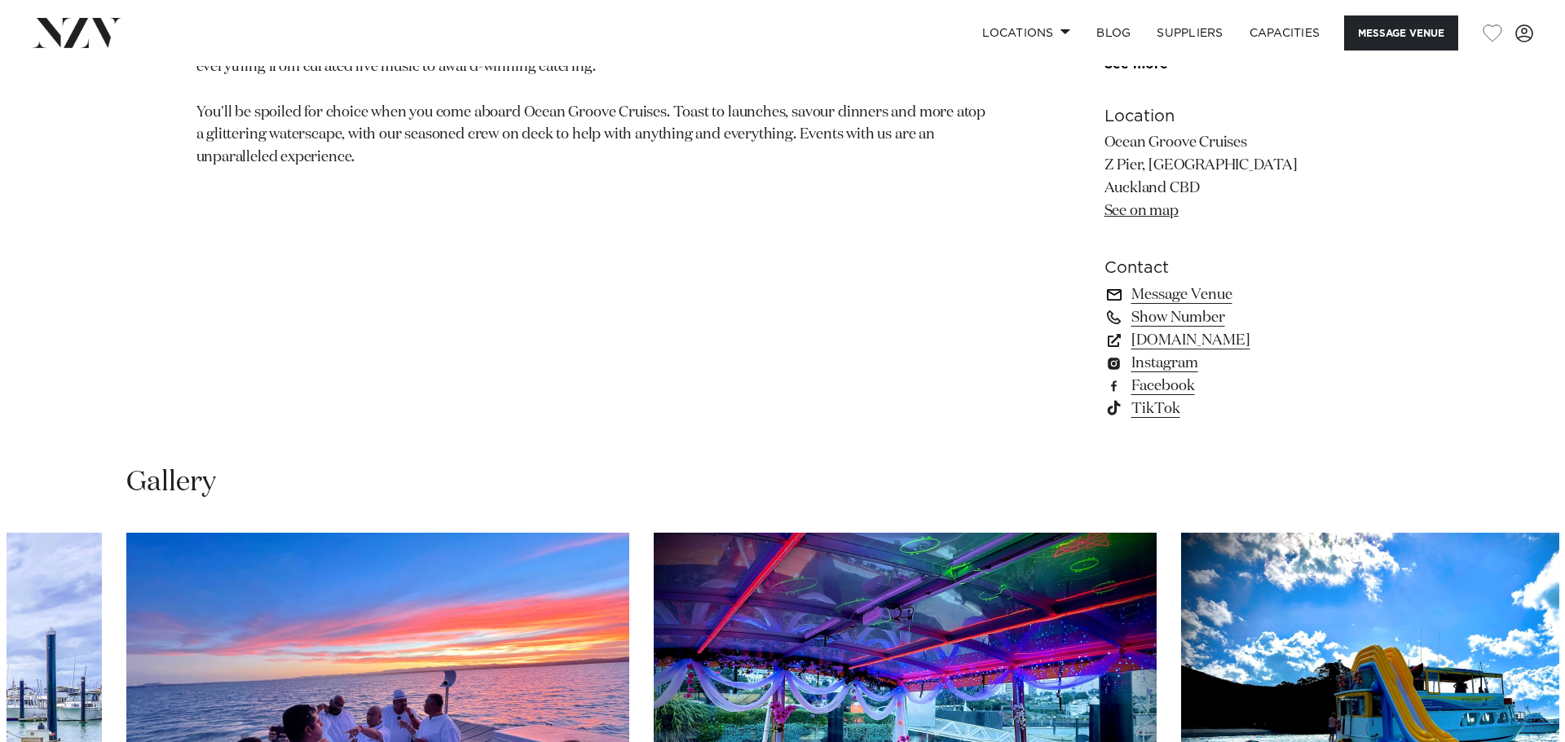
scroll to position [1228, 0]
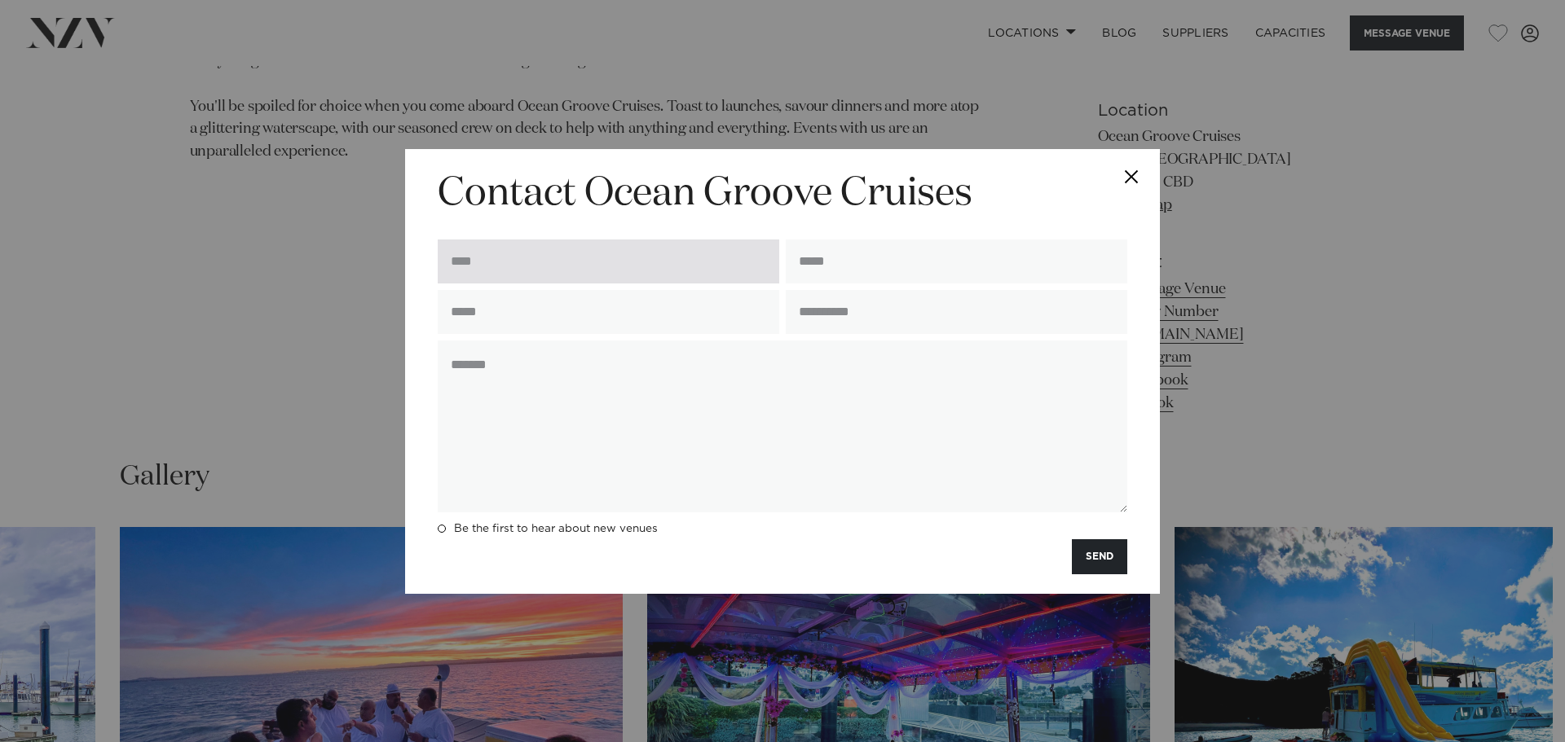
click at [563, 279] on input "text" at bounding box center [608, 262] width 341 height 44
type input "***"
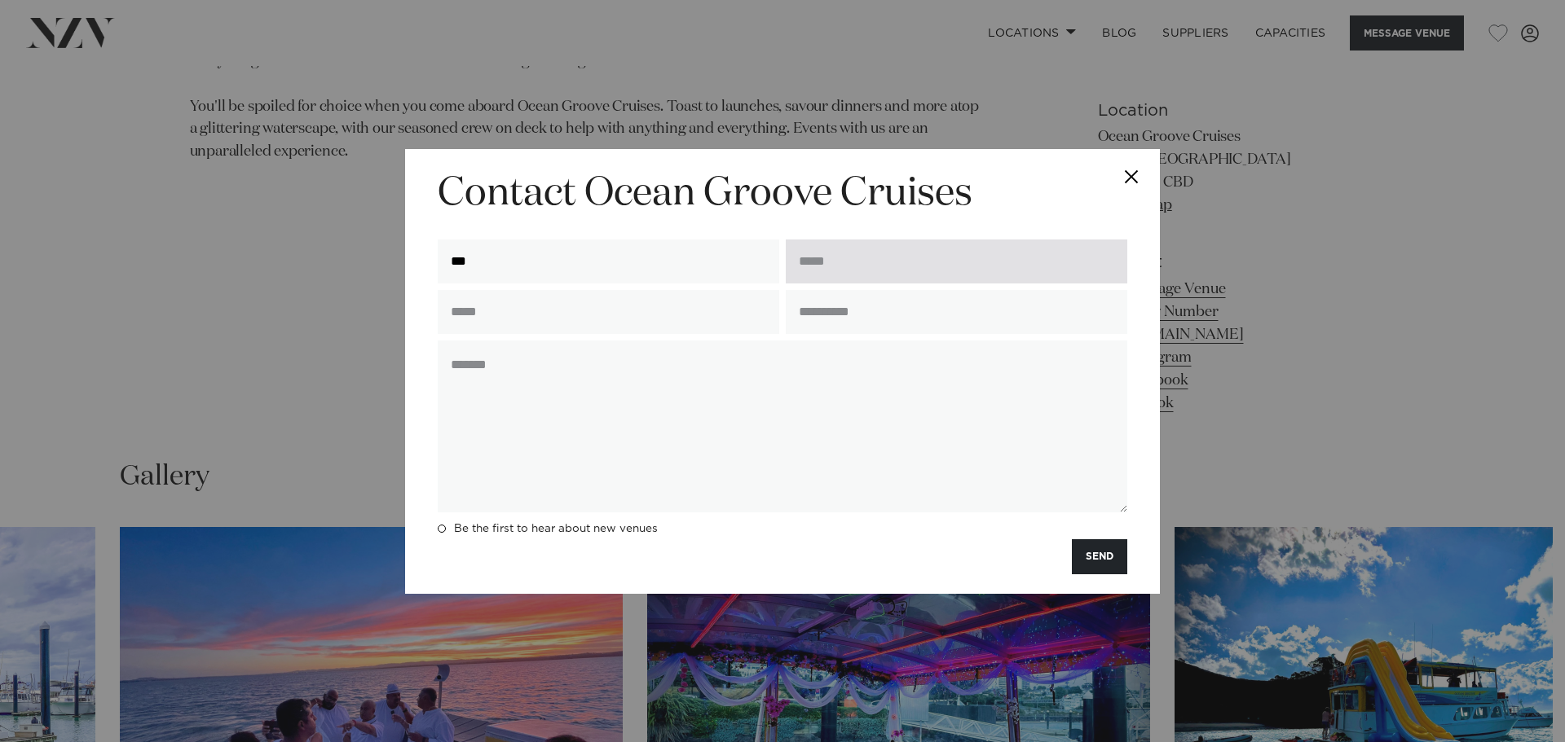
click at [857, 250] on input "email" at bounding box center [956, 262] width 341 height 44
type input "**********"
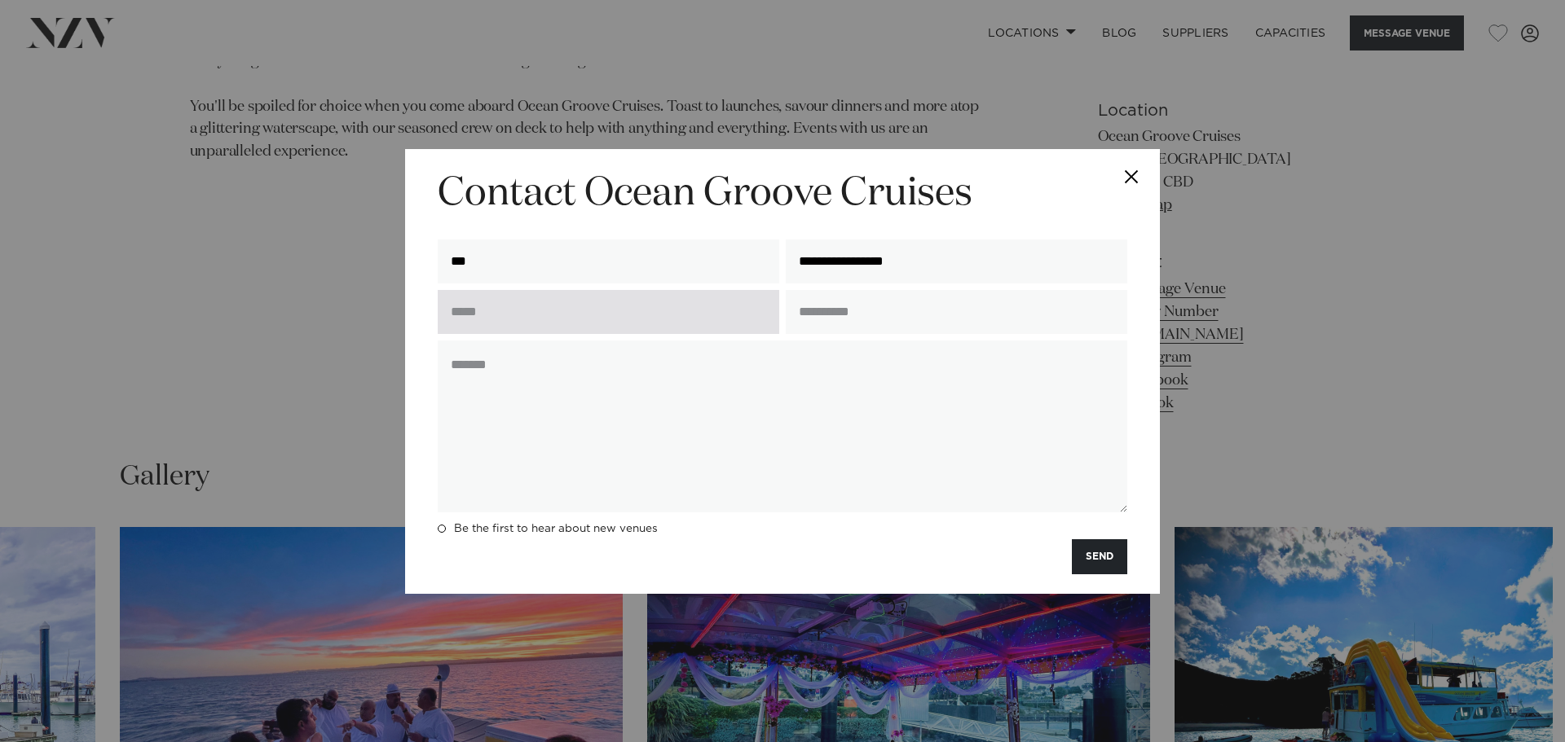
click at [639, 296] on input "text" at bounding box center [608, 312] width 341 height 44
type input "**********"
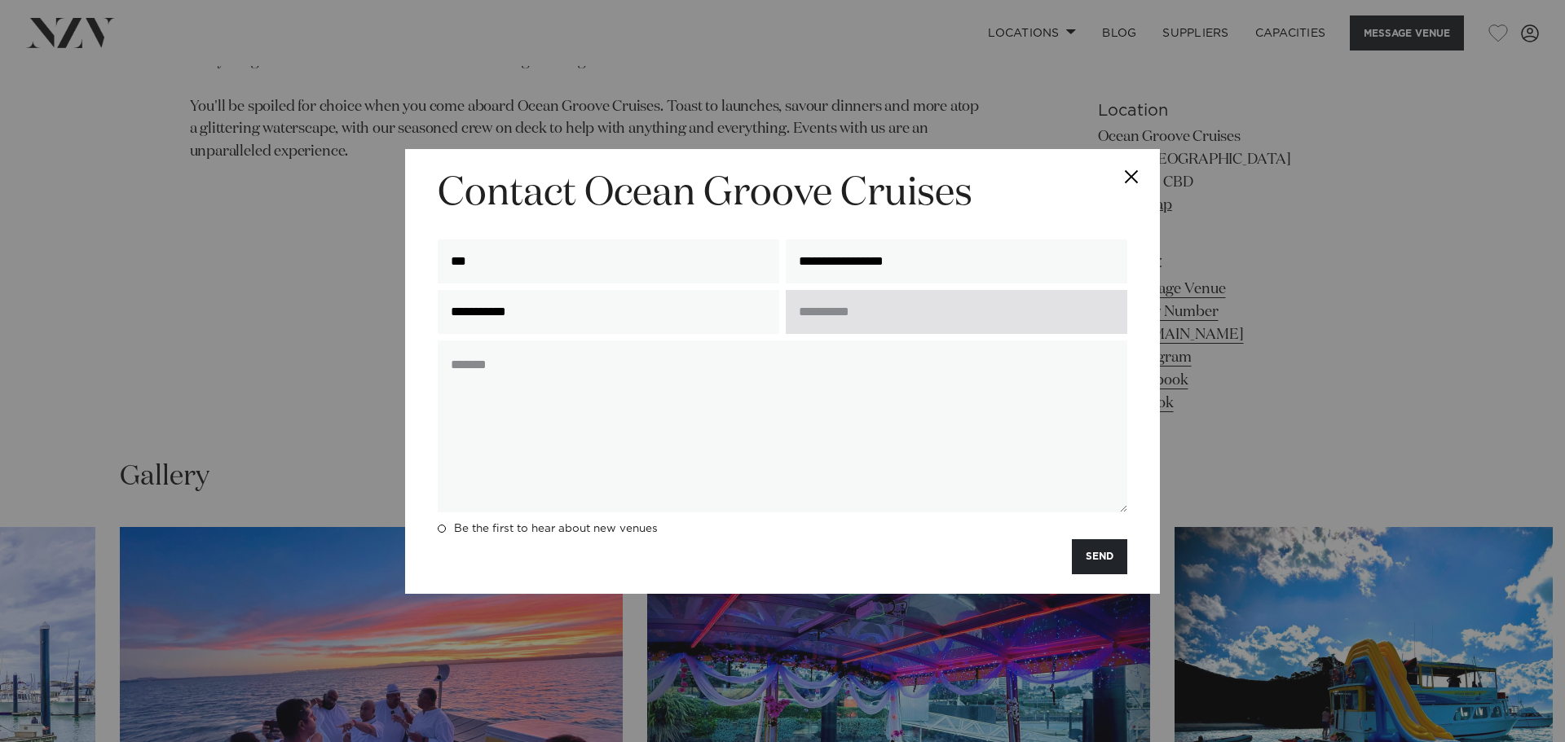
click at [886, 303] on input "text" at bounding box center [956, 312] width 341 height 44
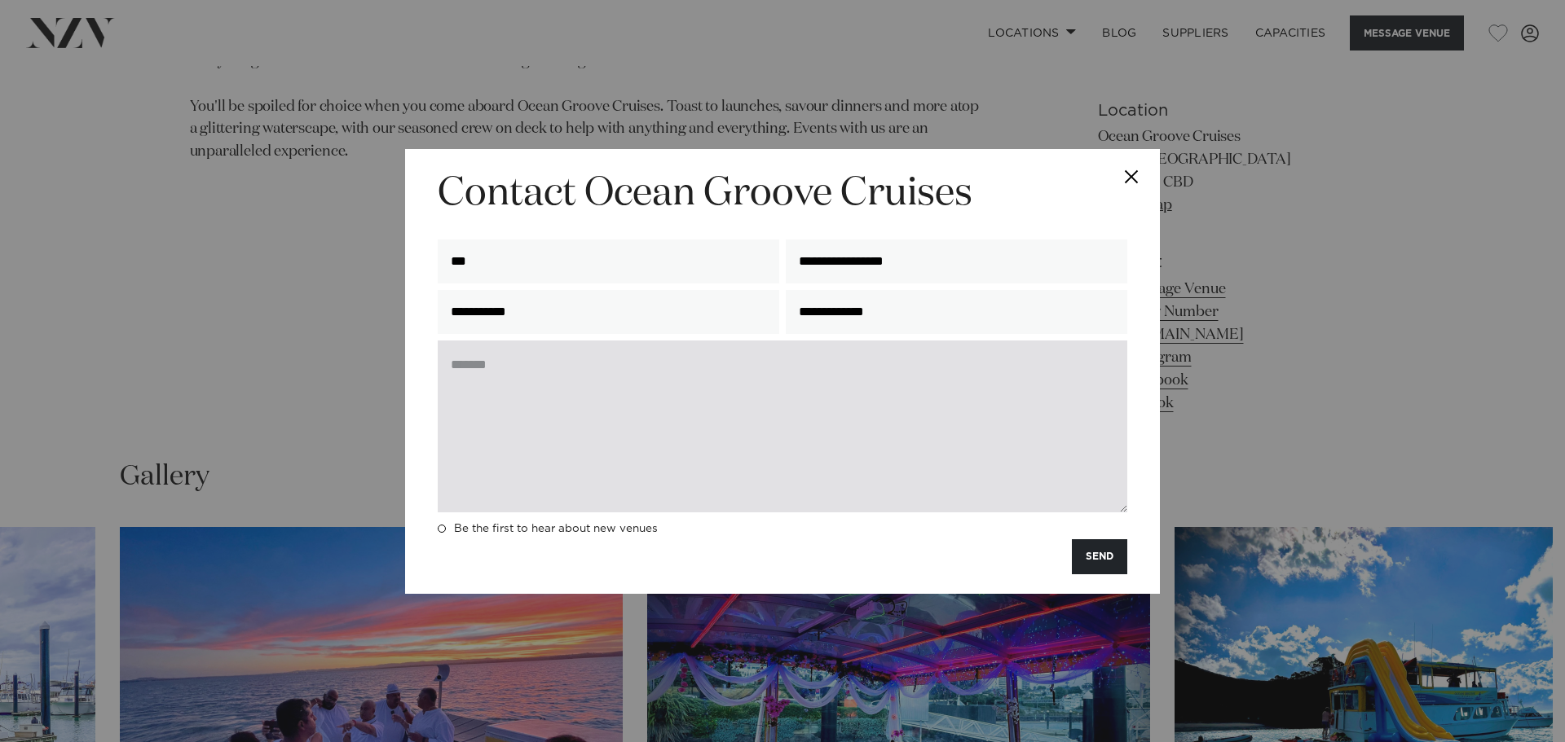
type input "**********"
click at [664, 351] on textarea at bounding box center [782, 427] width 689 height 172
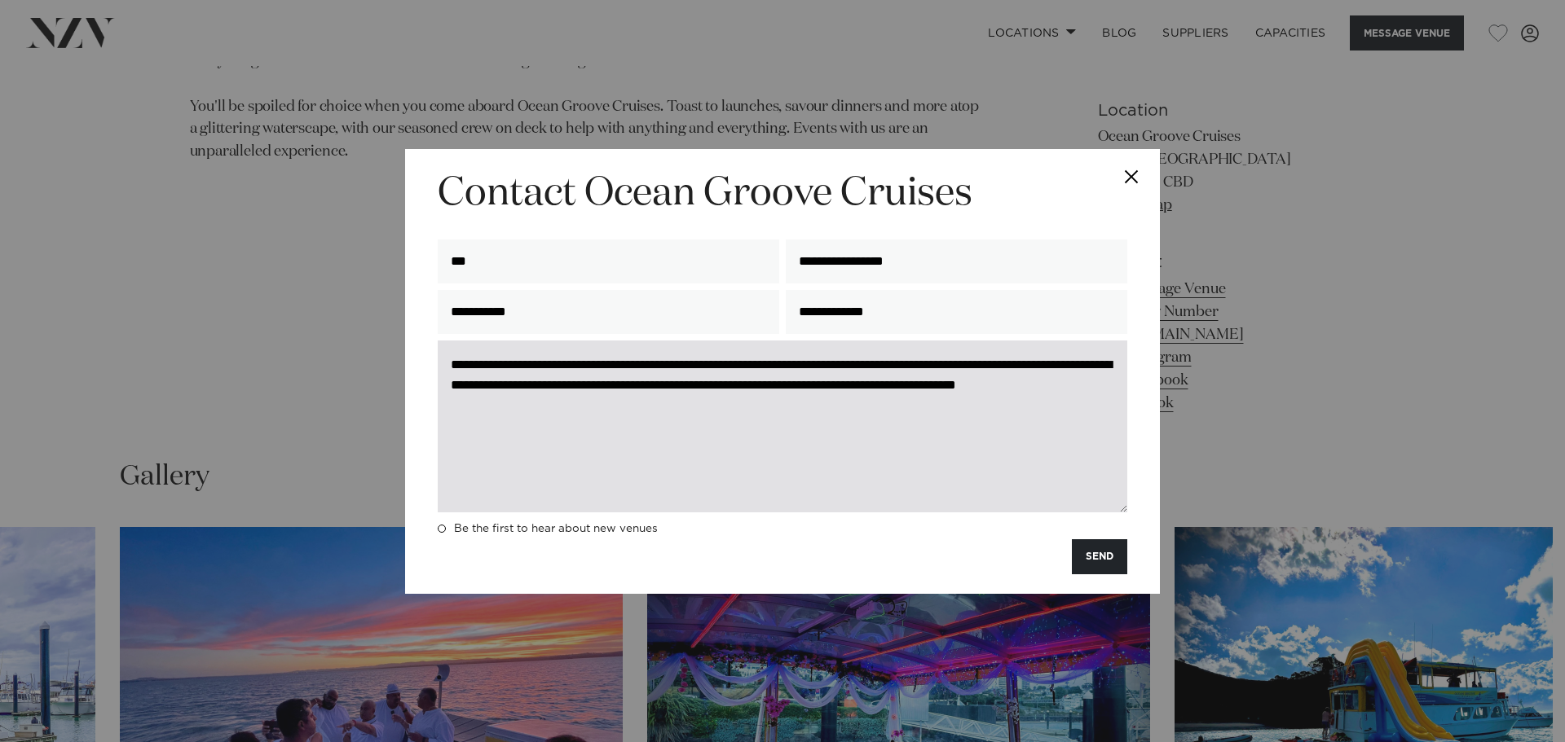
click at [724, 398] on textarea "**********" at bounding box center [782, 427] width 689 height 172
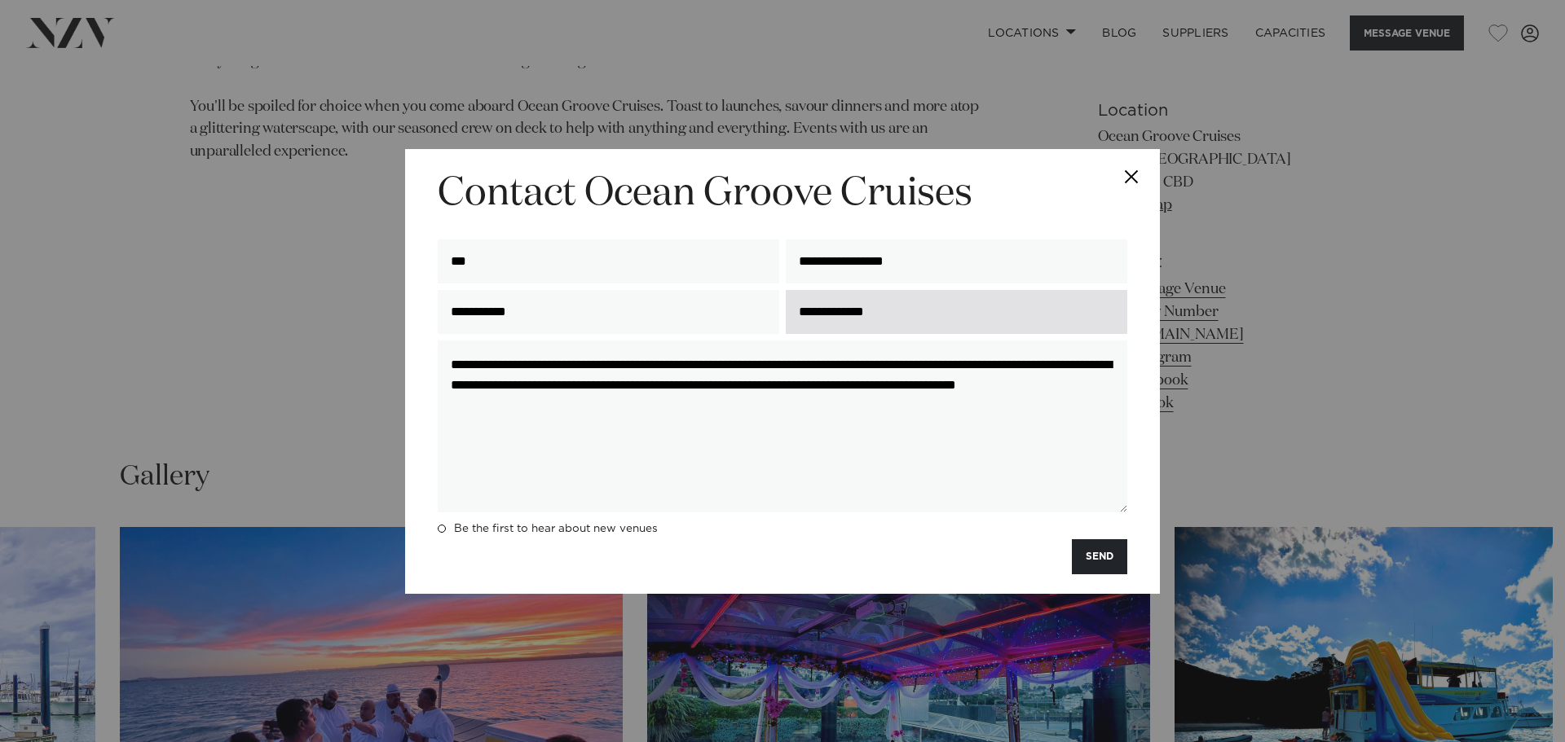
type textarea "**********"
click at [812, 310] on input "**********" at bounding box center [956, 312] width 341 height 44
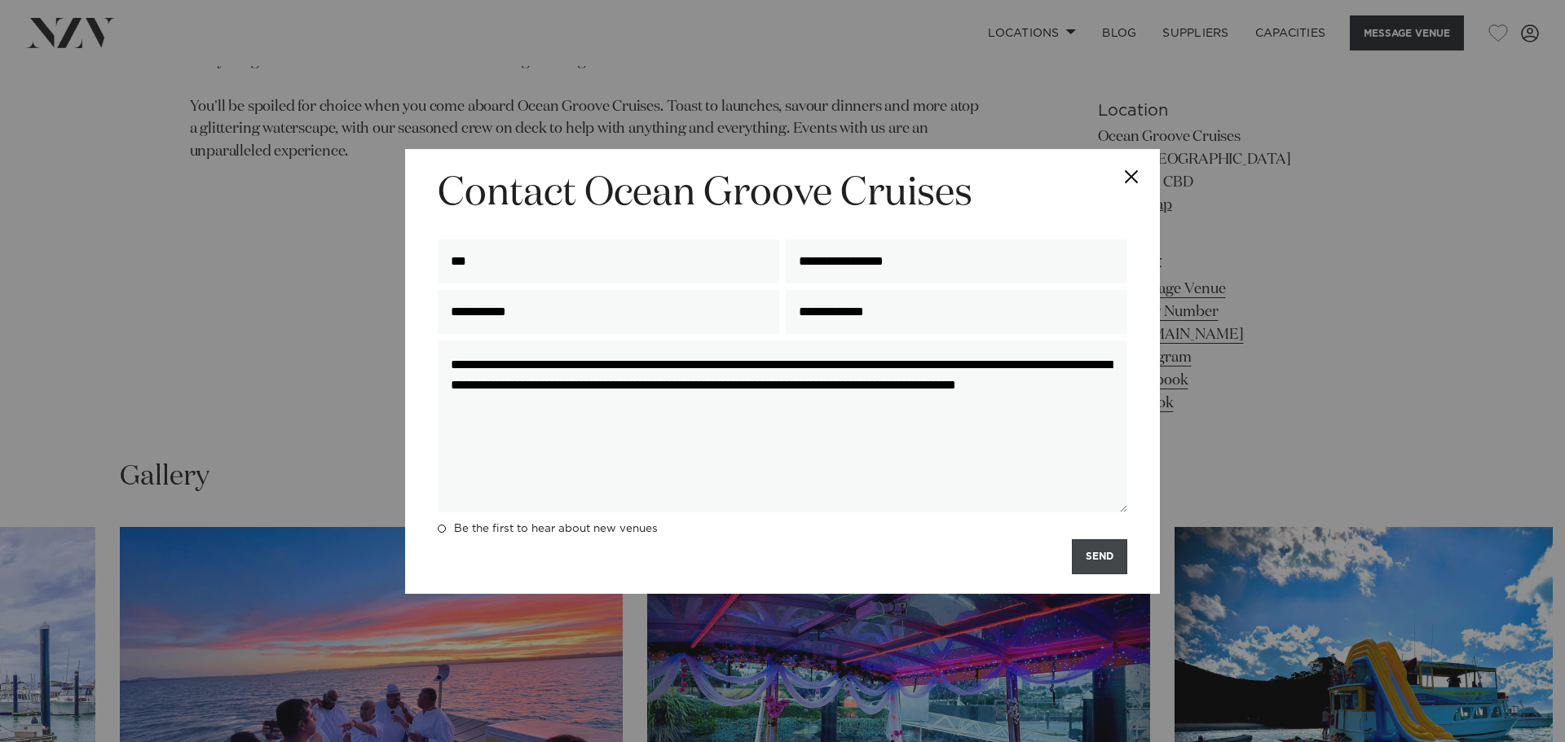
type input "**********"
click at [1081, 551] on button "SEND" at bounding box center [1099, 556] width 55 height 35
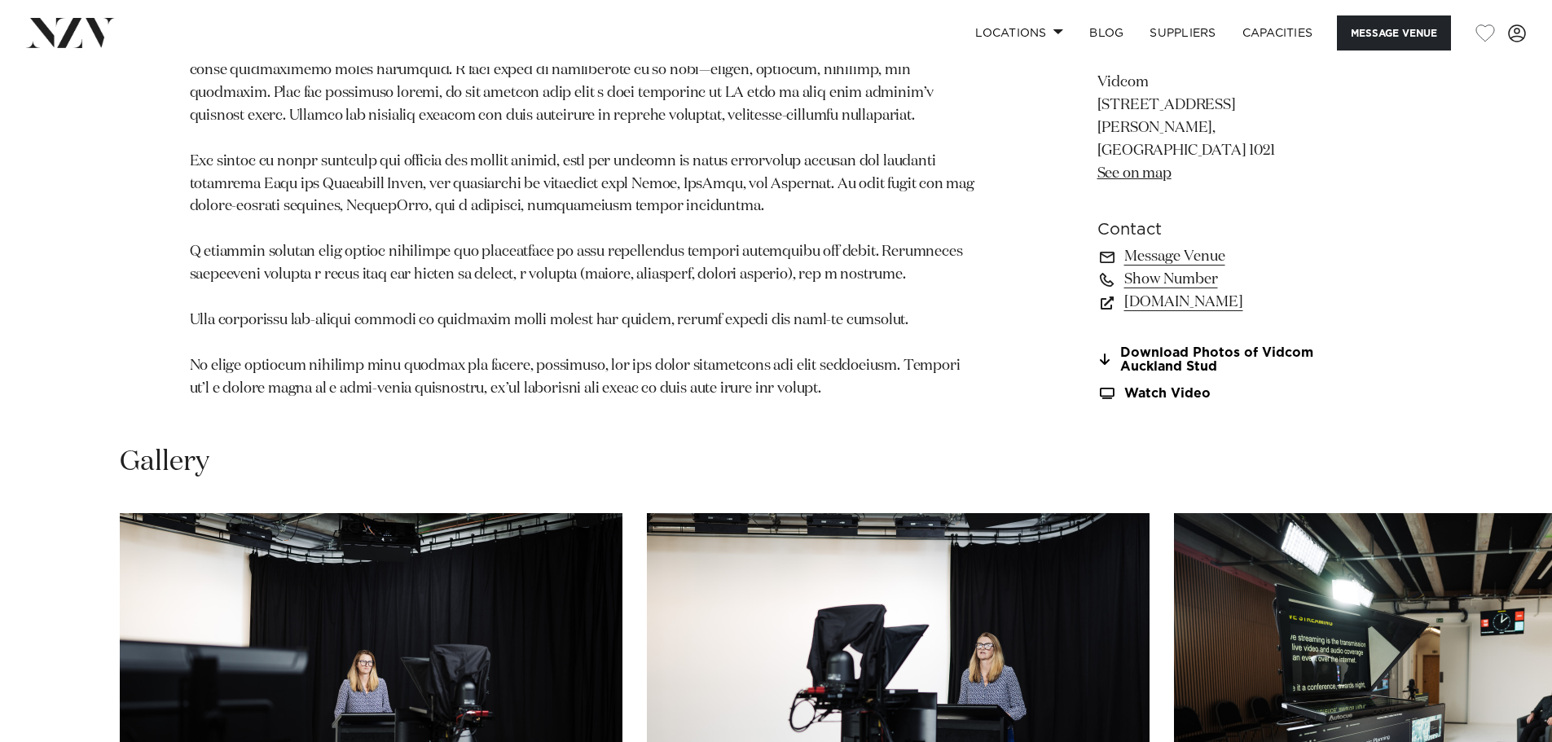
scroll to position [1548, 0]
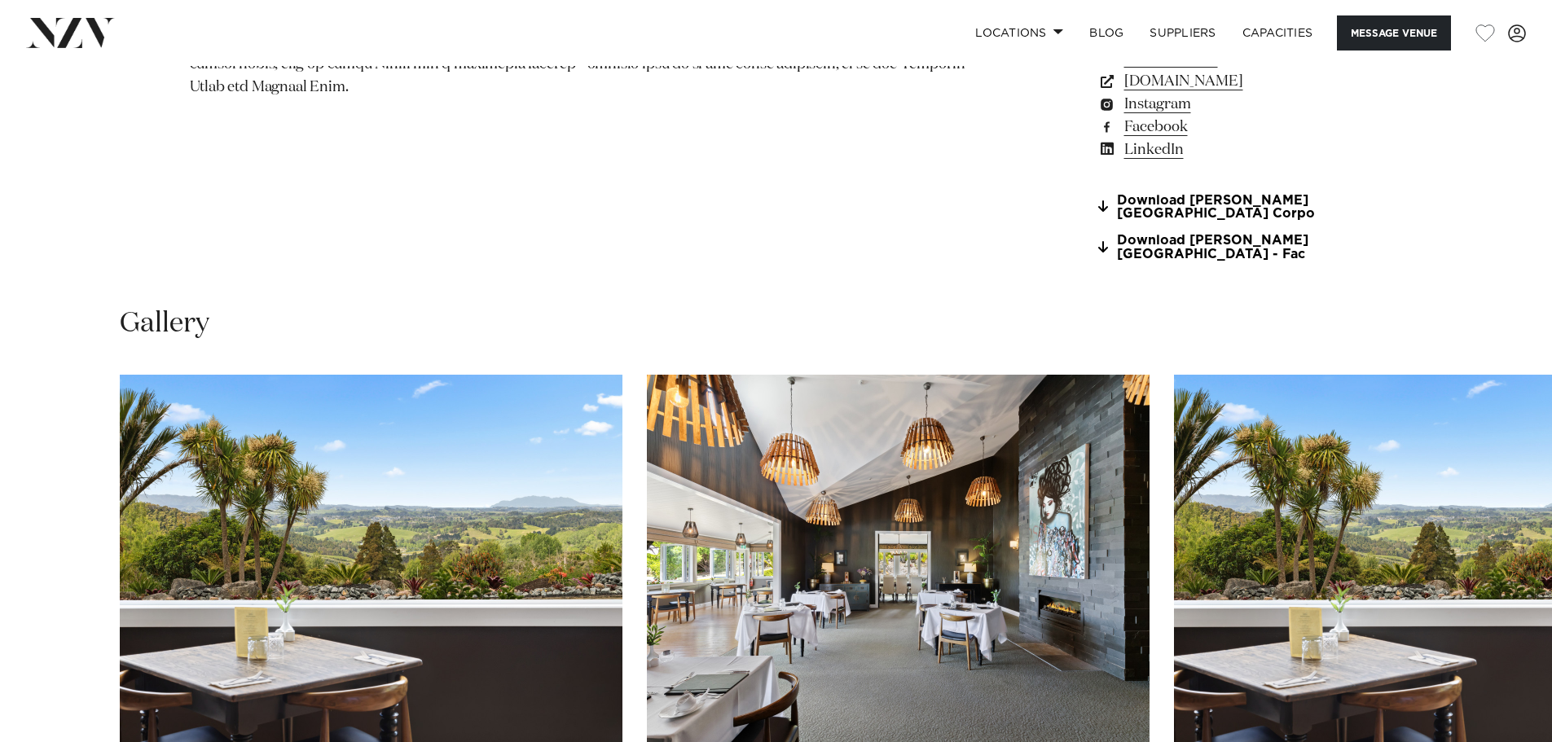
scroll to position [1630, 0]
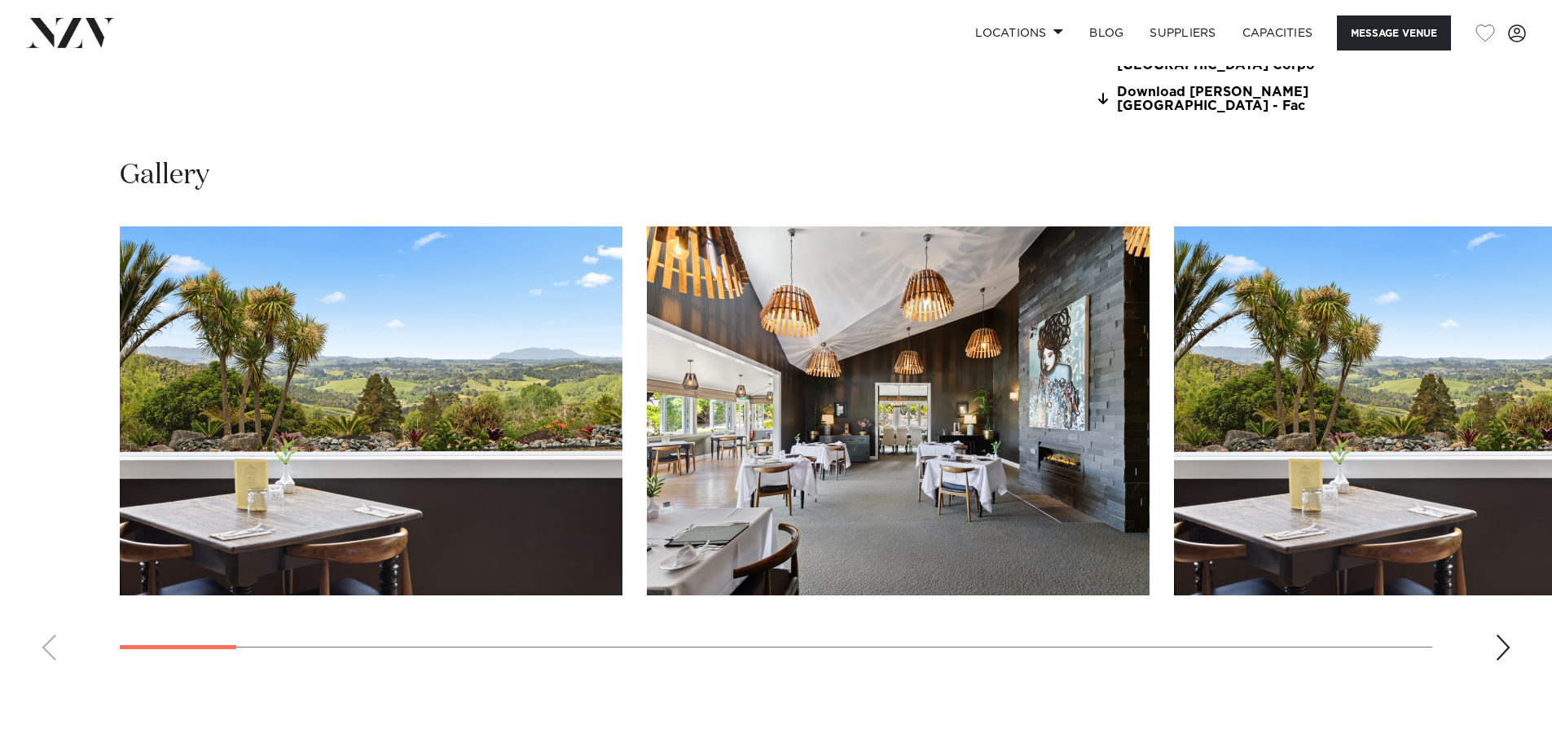
click at [493, 442] on img "1 / 28" at bounding box center [371, 411] width 503 height 369
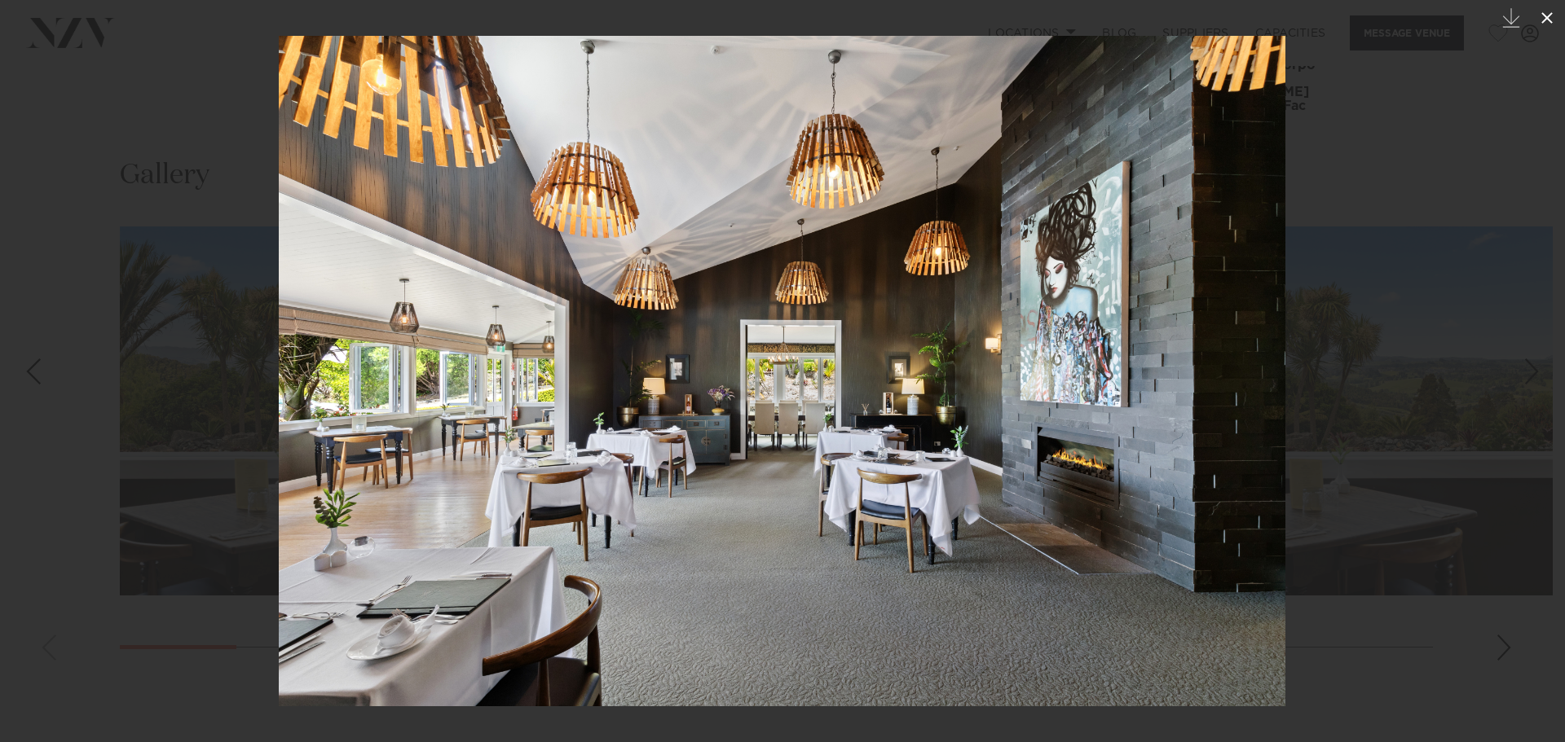
click at [1548, 20] on icon at bounding box center [1546, 17] width 11 height 11
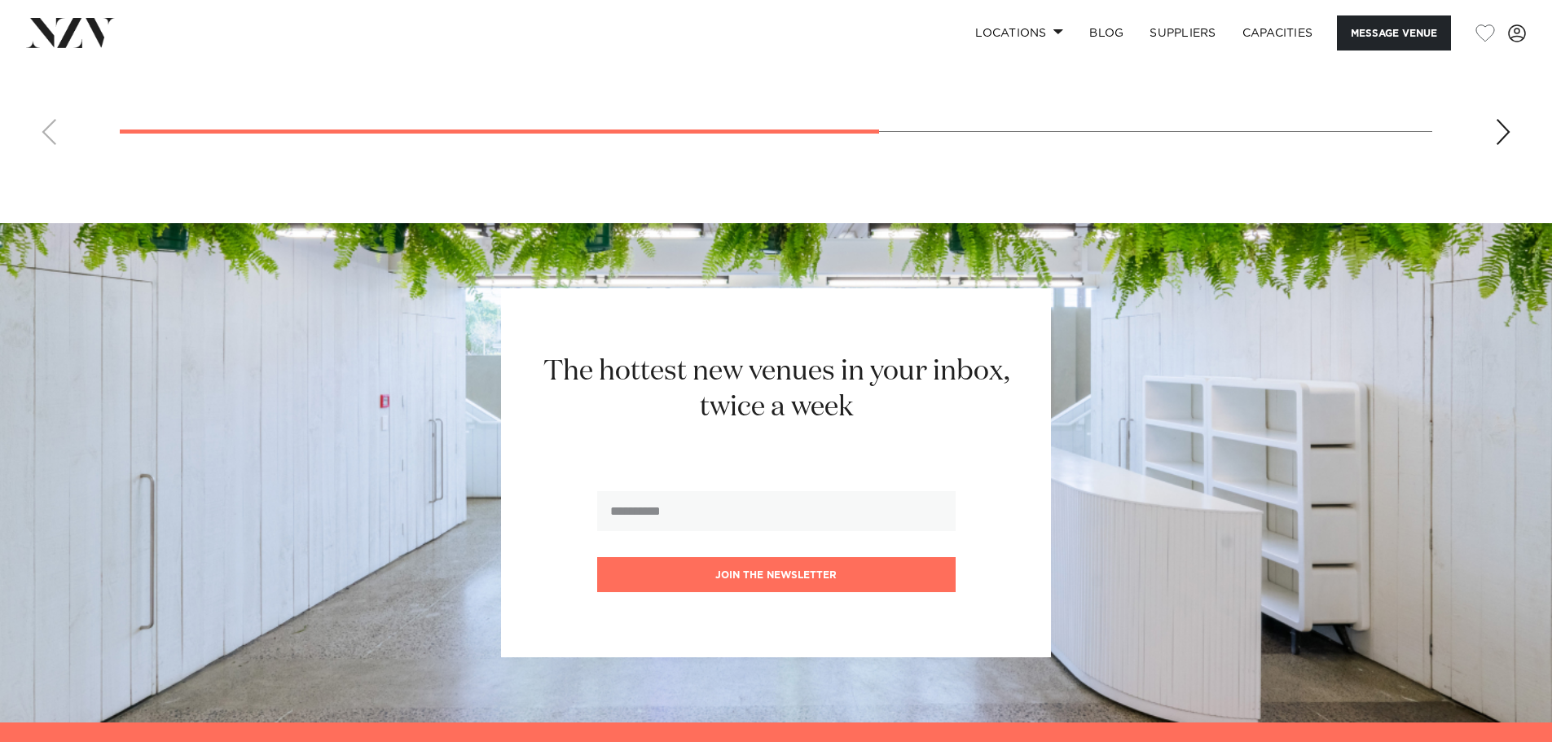
scroll to position [4808, 0]
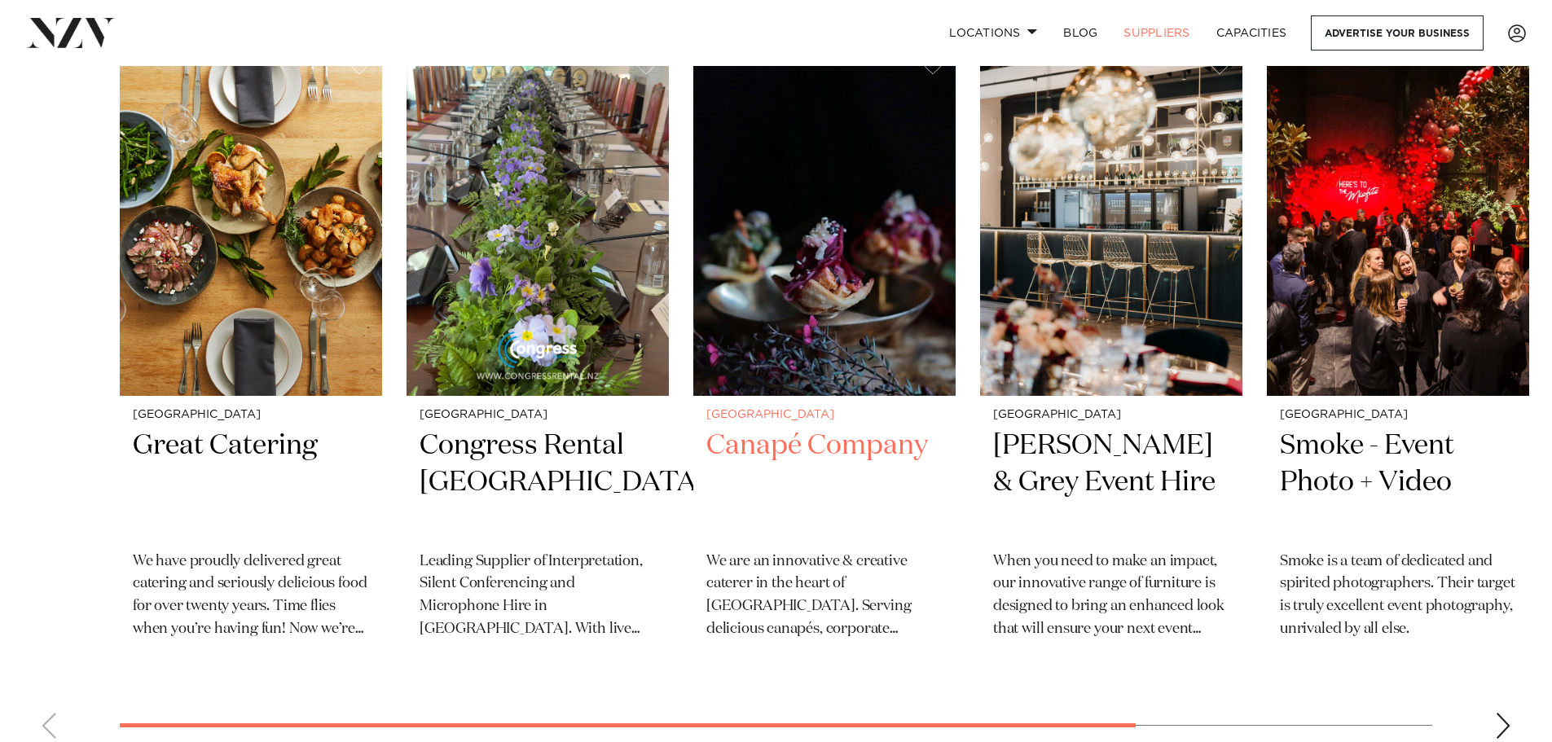
scroll to position [570, 0]
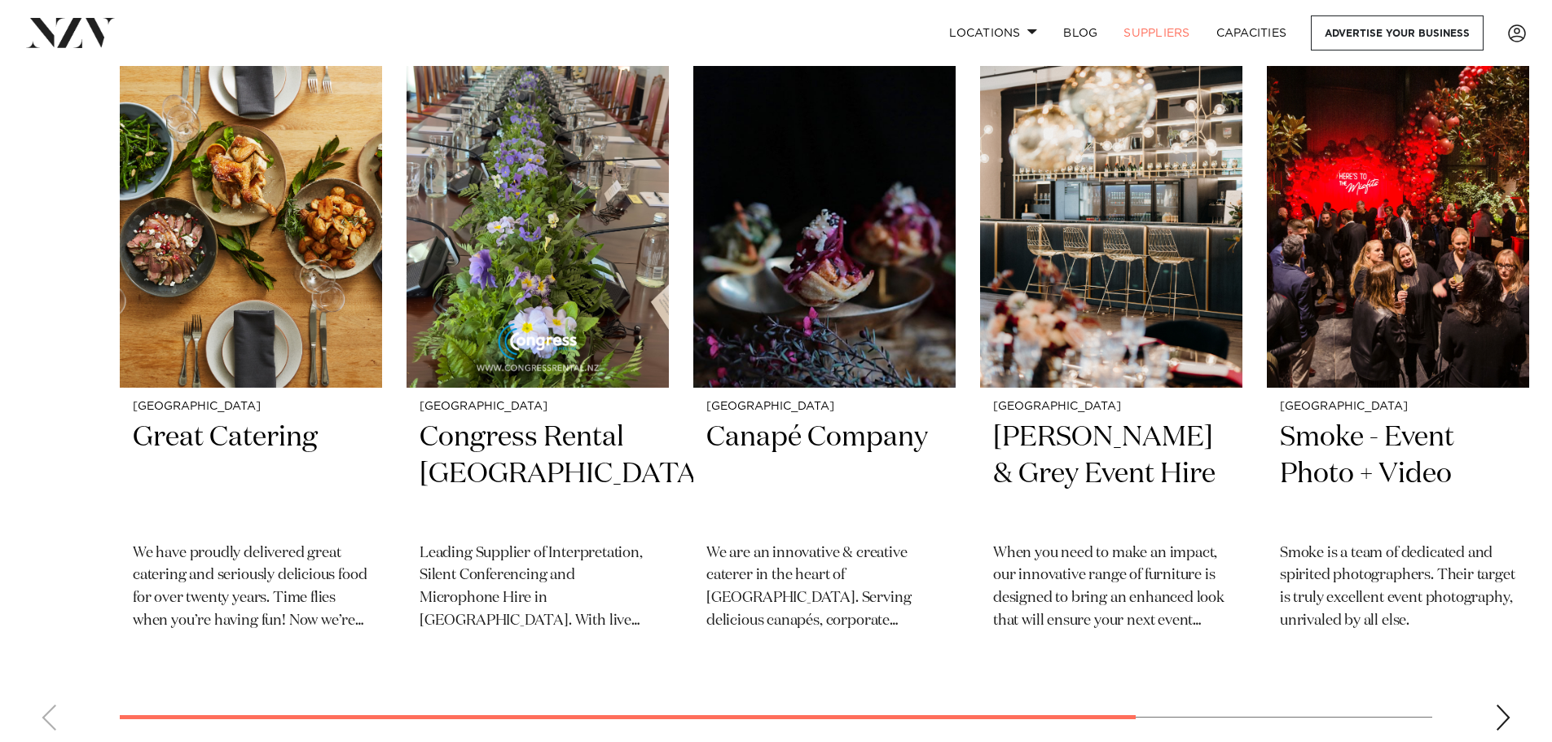
click at [1501, 711] on div "Next slide" at bounding box center [1503, 718] width 16 height 26
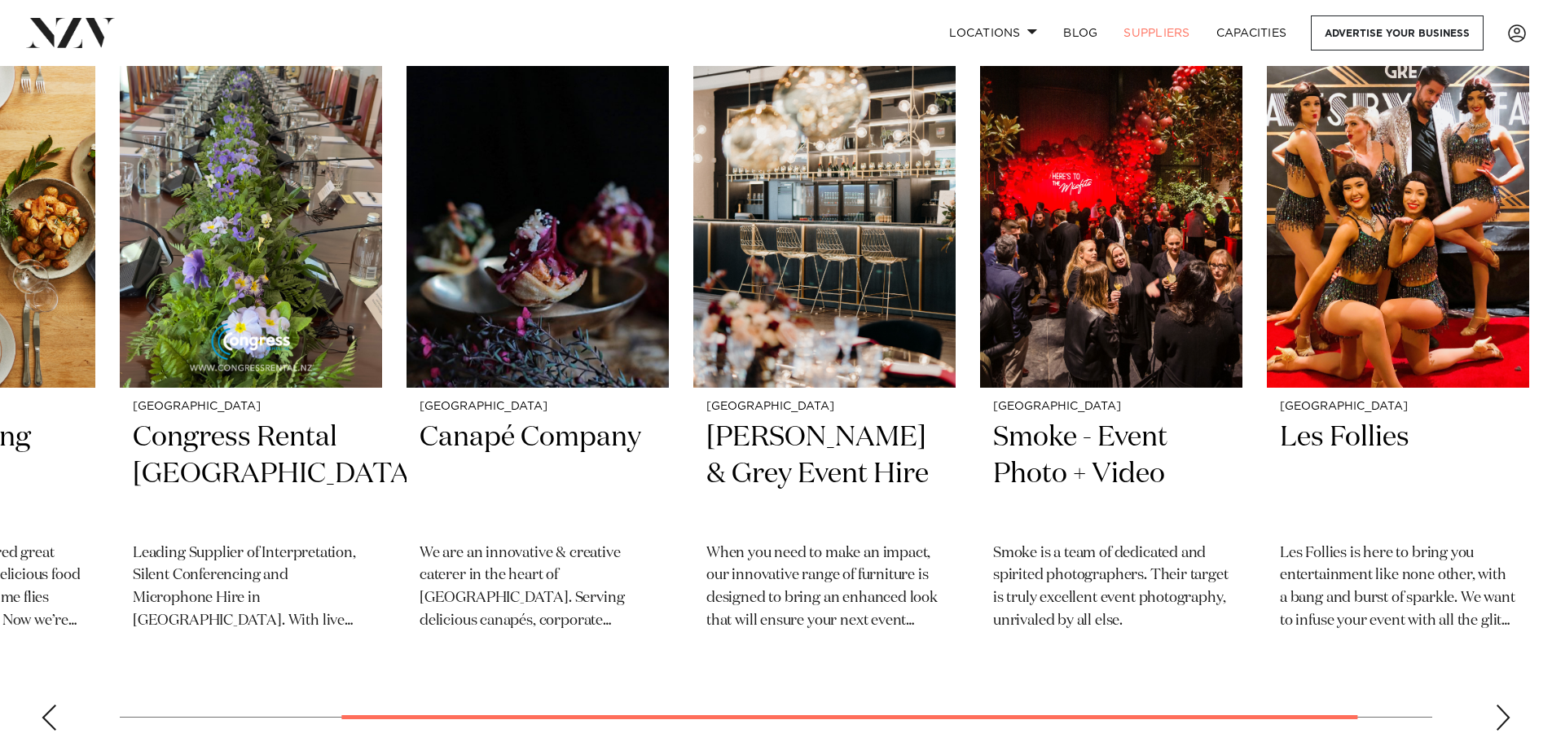
click at [1501, 711] on div "Next slide" at bounding box center [1503, 718] width 16 height 26
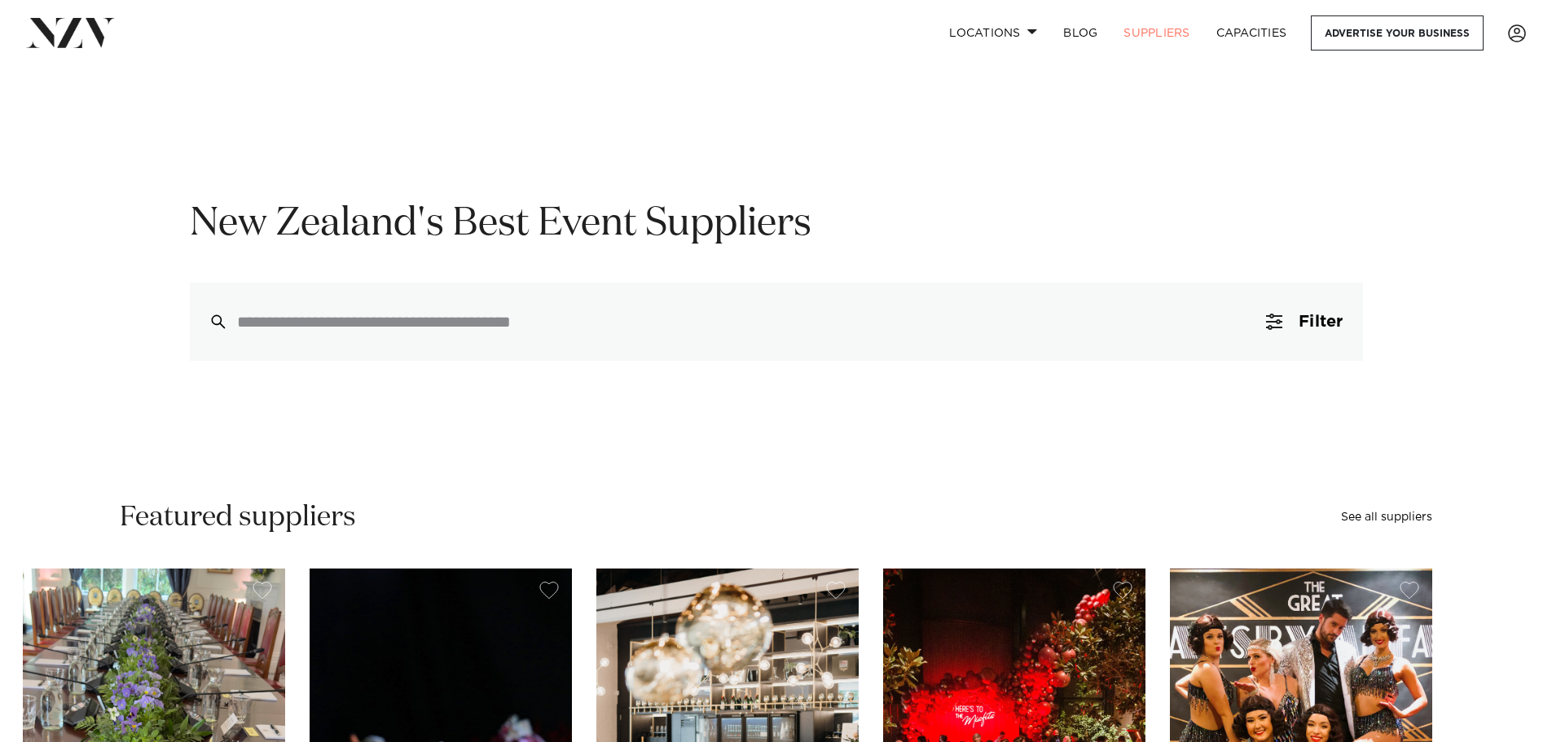
scroll to position [0, 0]
